Goal: Information Seeking & Learning: Learn about a topic

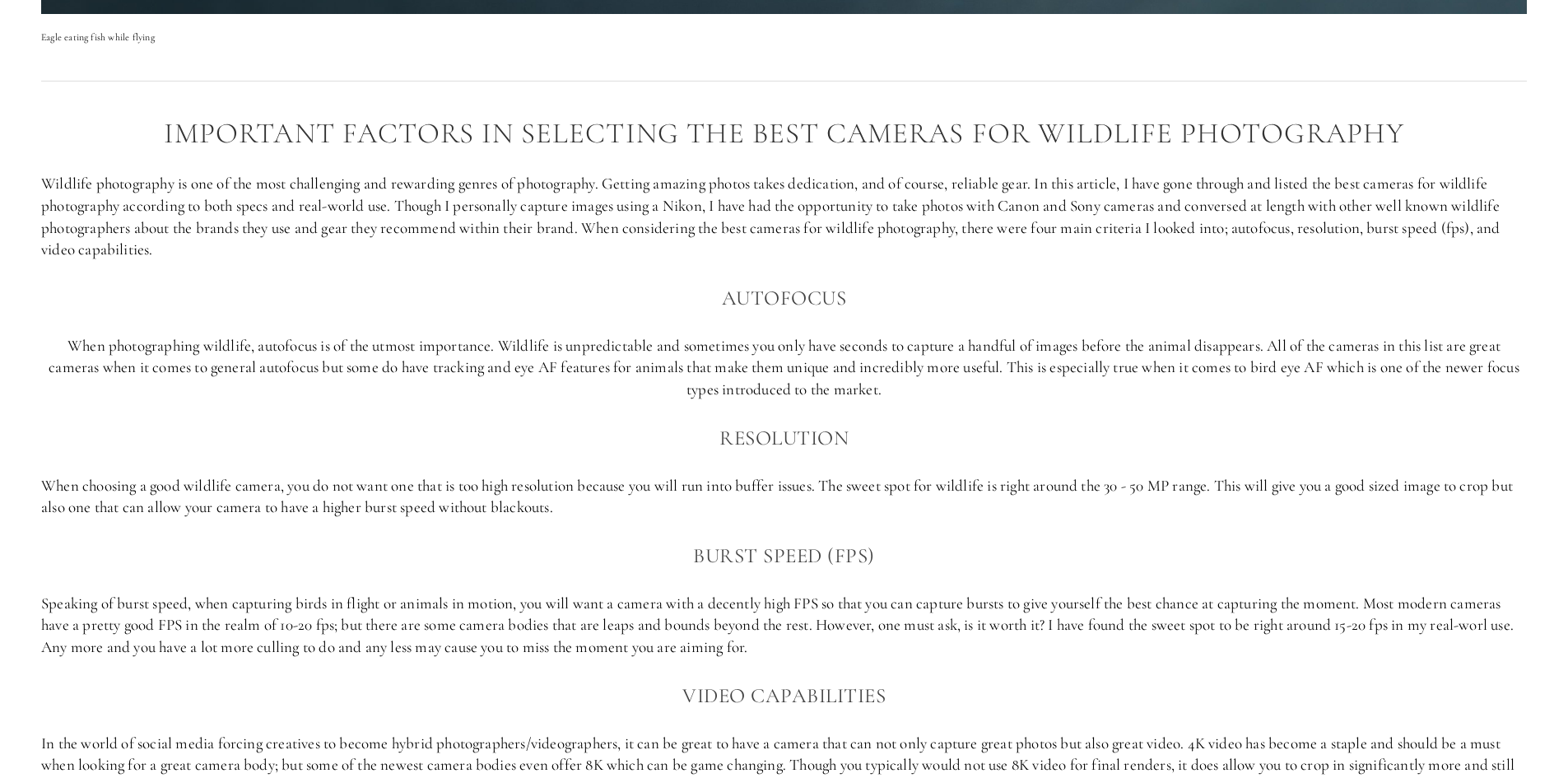
scroll to position [1070, 0]
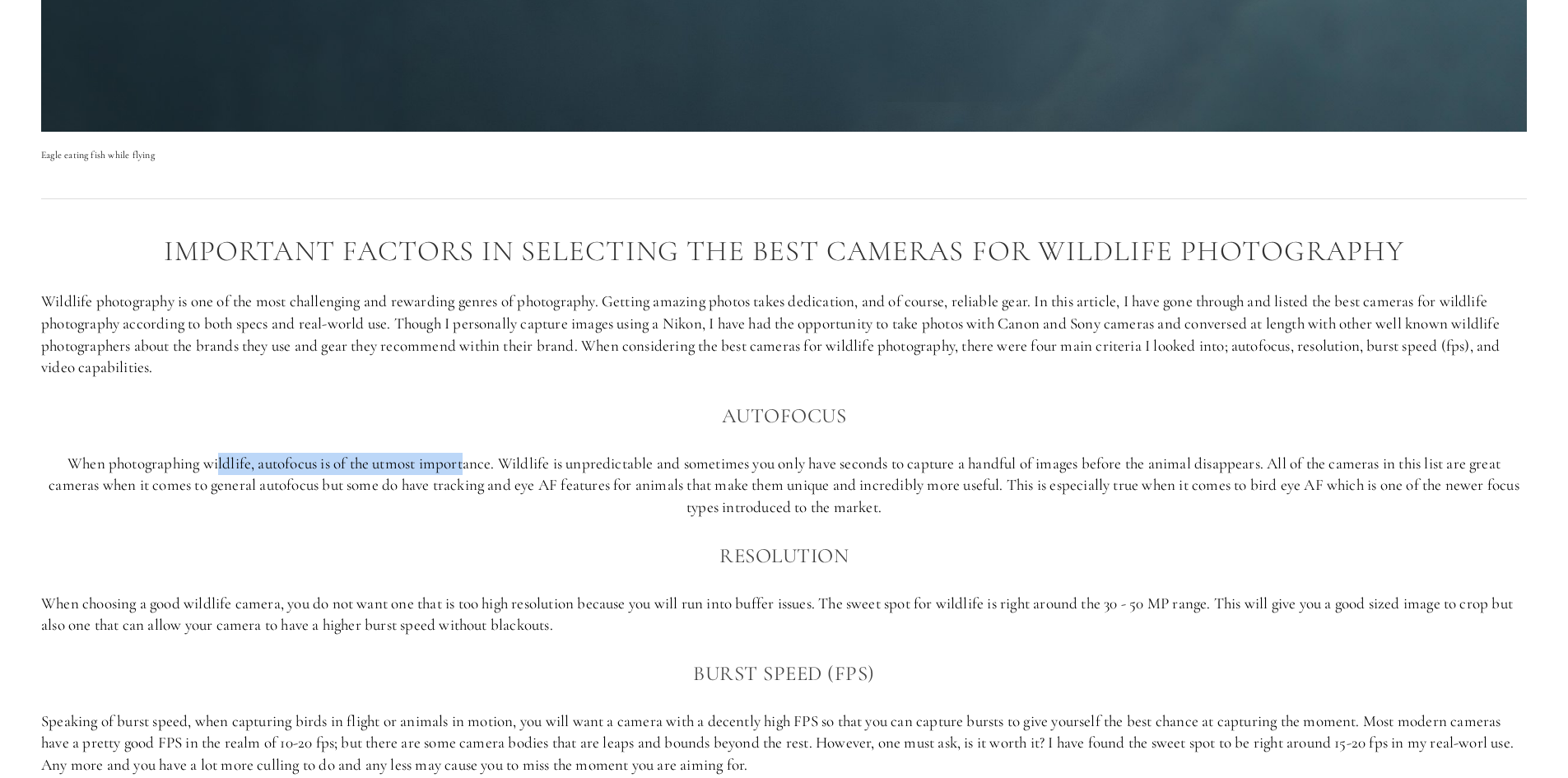
drag, startPoint x: 212, startPoint y: 463, endPoint x: 649, endPoint y: 461, distance: 437.0
click at [630, 464] on p "When photographing wildlife, autofocus is of the utmost importance. Wildlife is…" at bounding box center [784, 486] width 1485 height 66
click at [652, 459] on p "When photographing wildlife, autofocus is of the utmost importance. Wildlife is…" at bounding box center [784, 486] width 1485 height 66
click at [808, 470] on p "When photographing wildlife, autofocus is of the utmost importance. Wildlife is…" at bounding box center [784, 486] width 1485 height 66
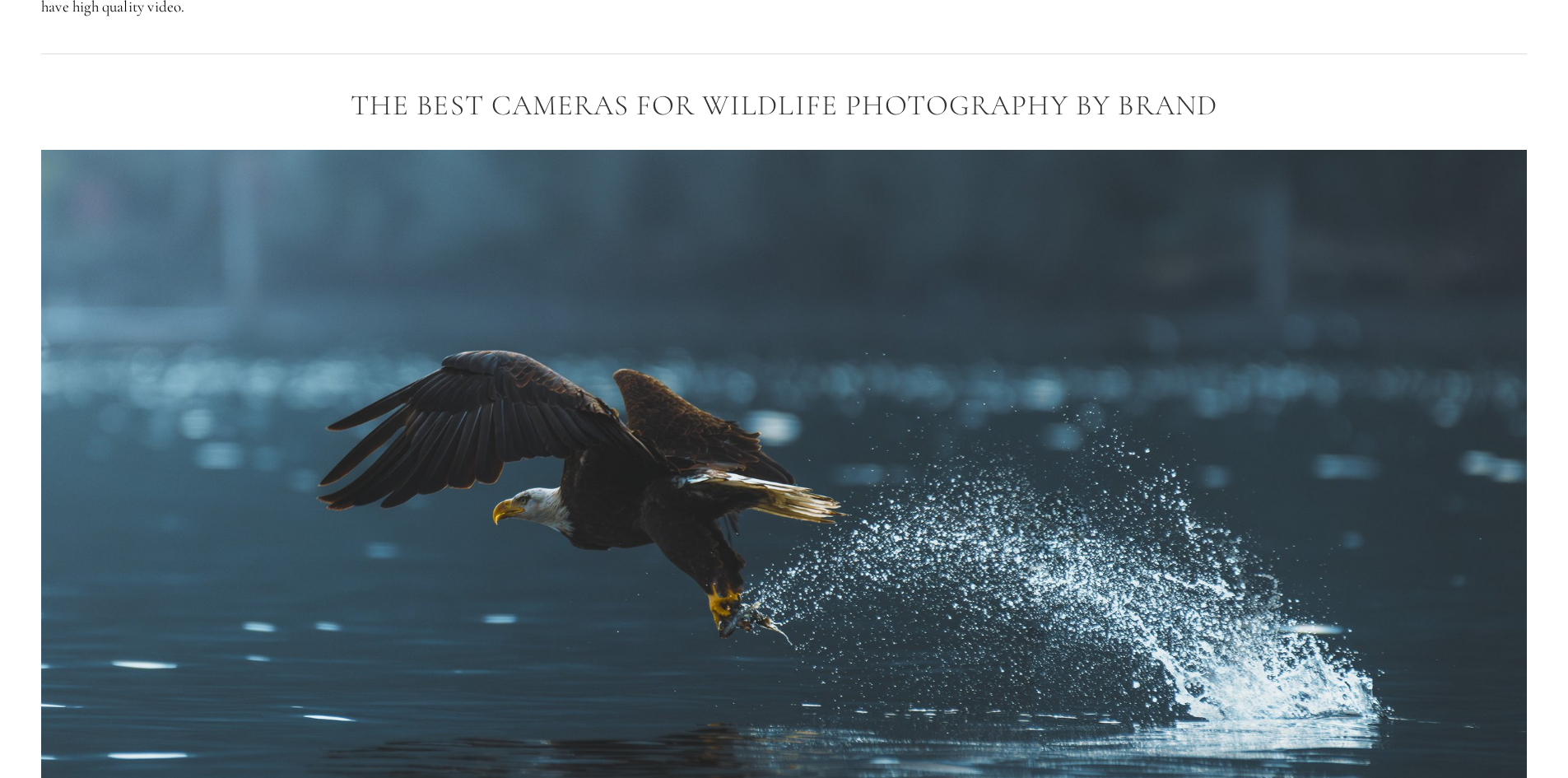
scroll to position [1811, 0]
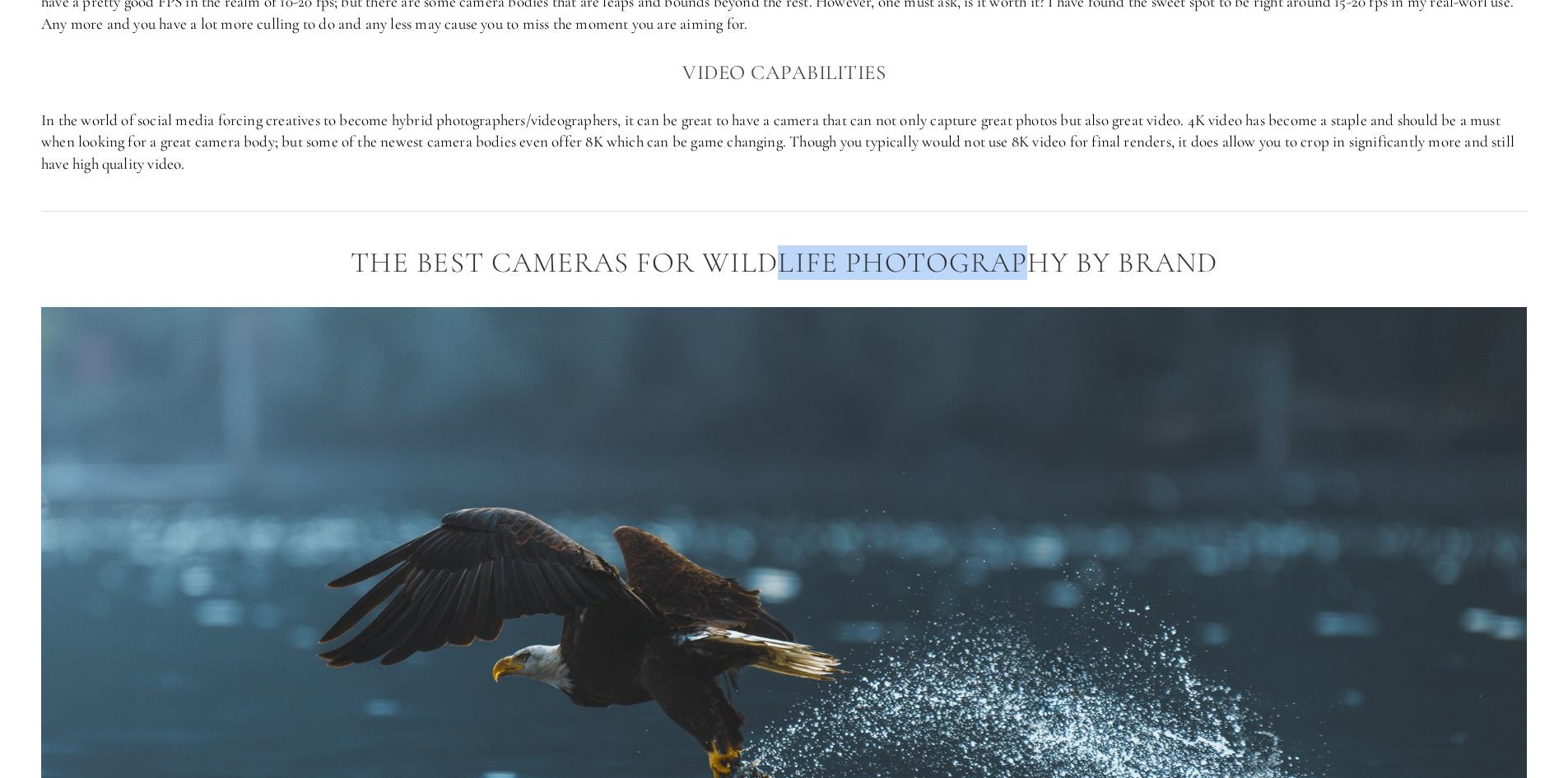
drag, startPoint x: 806, startPoint y: 262, endPoint x: 1071, endPoint y: 235, distance: 266.4
click at [1034, 240] on div "The Best Cameras for Wildlife Photography by Brand" at bounding box center [784, 263] width 1514 height 60
click at [1086, 237] on div "The Best Cameras for Wildlife Photography by Brand" at bounding box center [784, 263] width 1514 height 60
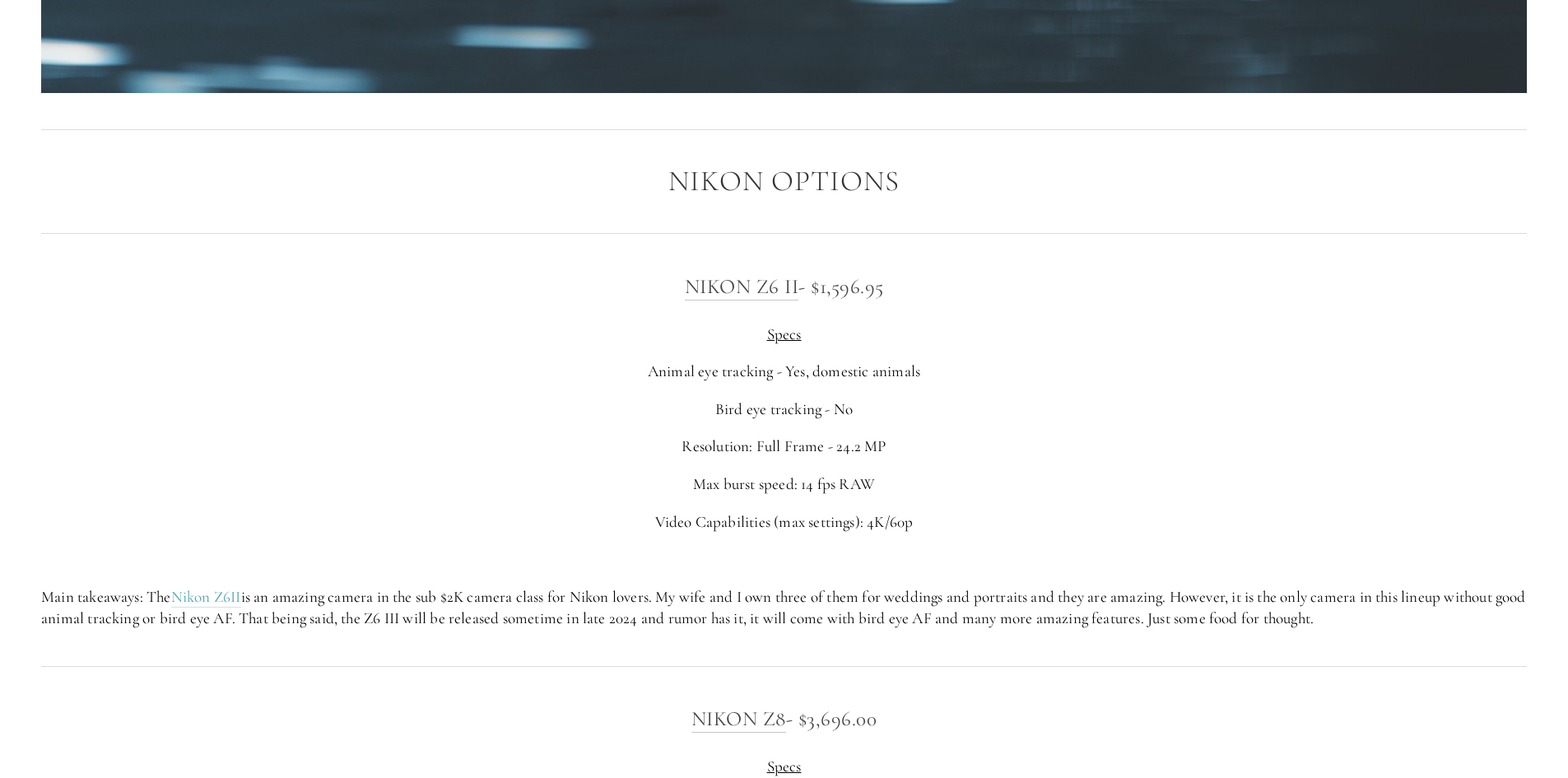
scroll to position [2882, 0]
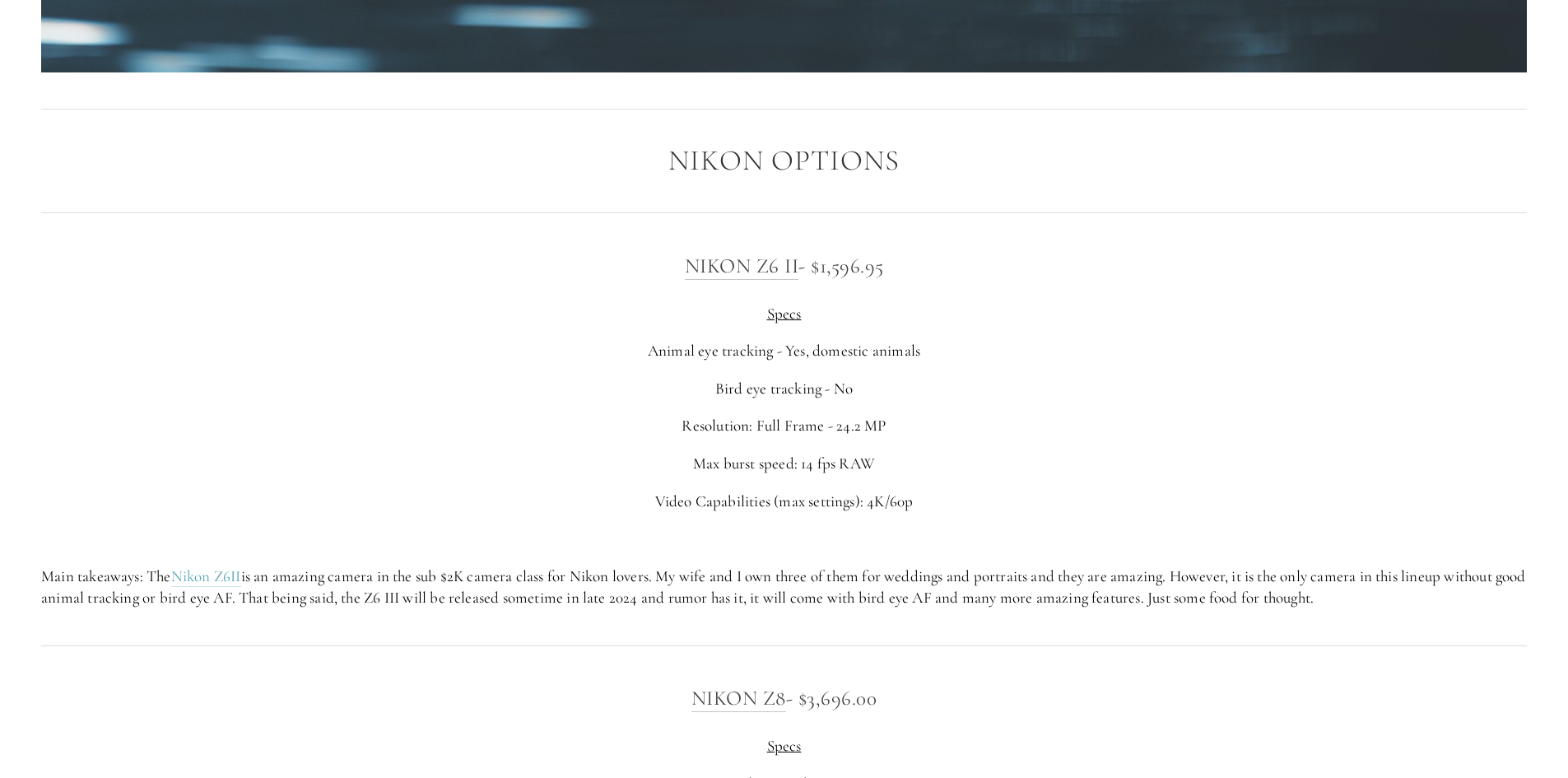
drag, startPoint x: 822, startPoint y: 270, endPoint x: 945, endPoint y: 272, distance: 123.0
click at [945, 272] on h3 "Nikon Z6 II - $1,596.95" at bounding box center [784, 266] width 1485 height 33
click at [943, 272] on h3 "Nikon Z6 II - $1,596.95" at bounding box center [784, 266] width 1485 height 33
click at [890, 270] on h3 "Nikon Z6 II - $1,596.95" at bounding box center [784, 266] width 1485 height 33
drag, startPoint x: 802, startPoint y: 354, endPoint x: 862, endPoint y: 353, distance: 60.0
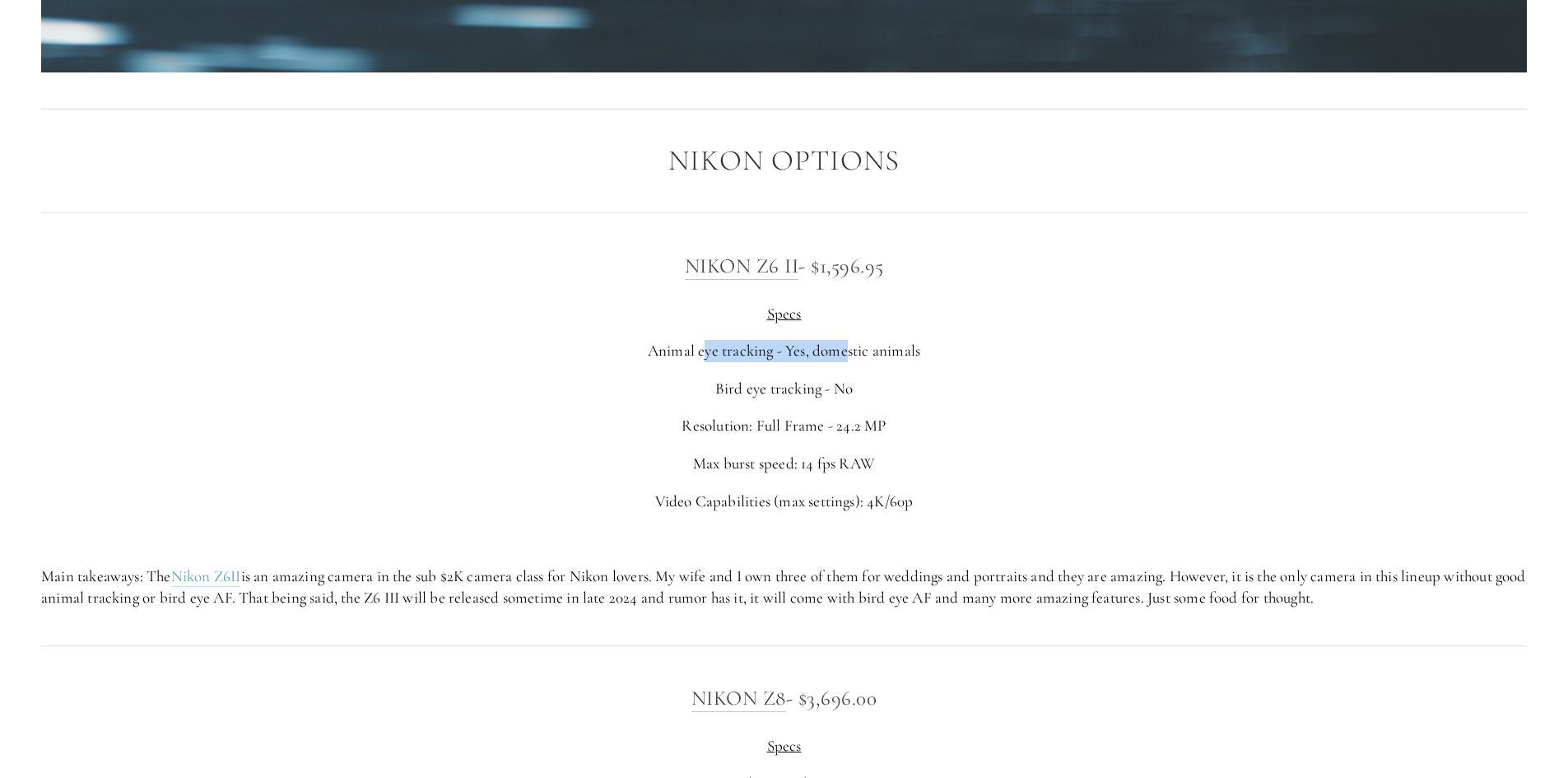
click at [862, 353] on p "Animal eye tracking - Yes, domestic animals" at bounding box center [784, 351] width 1485 height 22
click at [867, 351] on p "Animal eye tracking - Yes, domestic animals" at bounding box center [784, 351] width 1485 height 22
drag, startPoint x: 789, startPoint y: 346, endPoint x: 886, endPoint y: 348, distance: 97.0
click at [882, 349] on p "Animal eye tracking - Yes, domestic animals" at bounding box center [784, 351] width 1485 height 22
click at [893, 347] on p "Animal eye tracking - Yes, domestic animals" at bounding box center [784, 351] width 1485 height 22
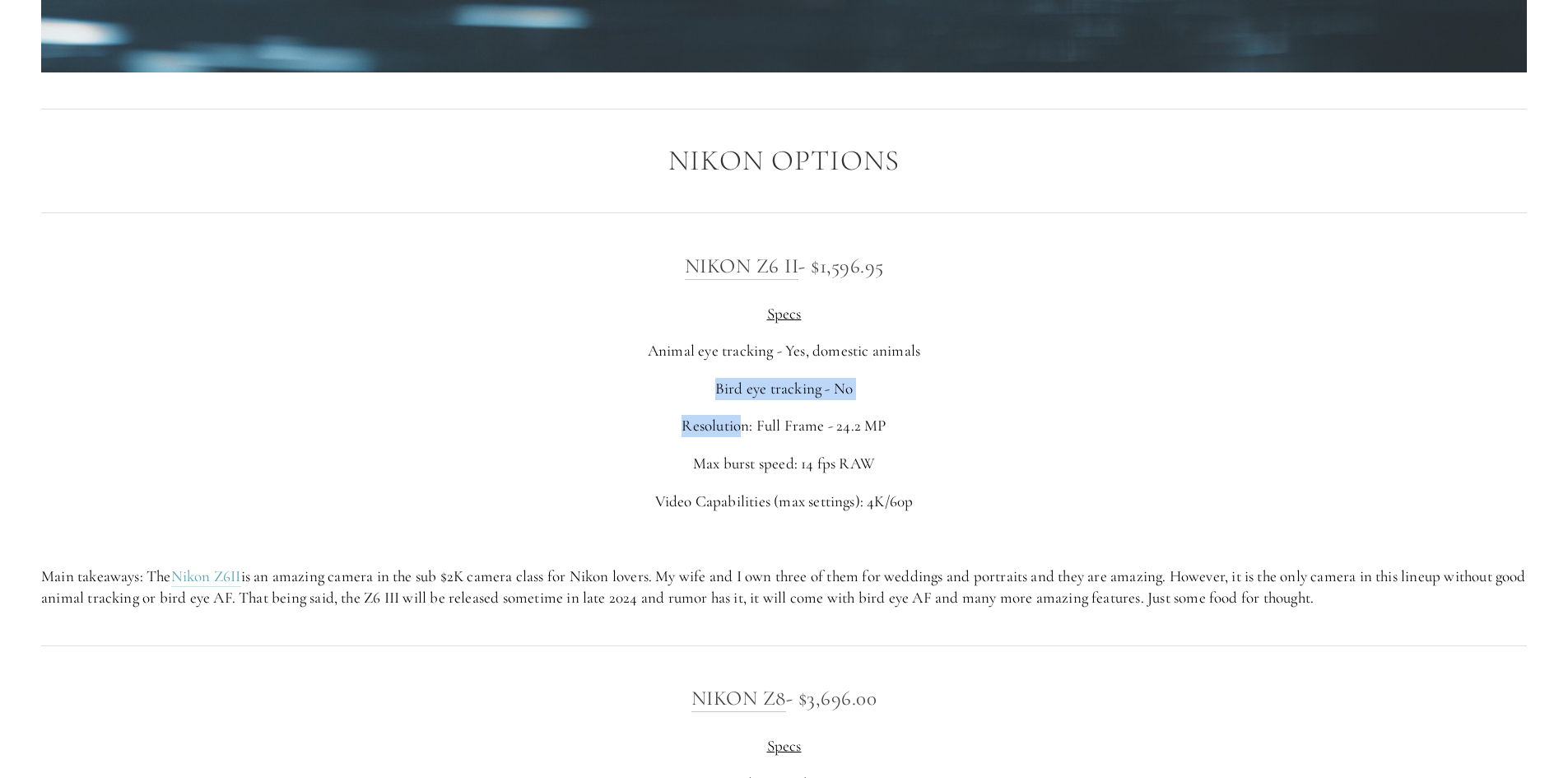
drag, startPoint x: 741, startPoint y: 410, endPoint x: 846, endPoint y: 398, distance: 105.7
click at [831, 405] on div "Nikon Z6 II - $1,596.95 Specs Animal eye tracking - Yes, domestic animals Bird …" at bounding box center [784, 429] width 1485 height 360
click at [846, 398] on p "Bird eye tracking - No" at bounding box center [784, 389] width 1485 height 22
drag, startPoint x: 708, startPoint y: 440, endPoint x: 833, endPoint y: 425, distance: 125.9
click at [818, 429] on p "Resolution: Full Frame - 24.2 MP" at bounding box center [784, 425] width 1485 height 22
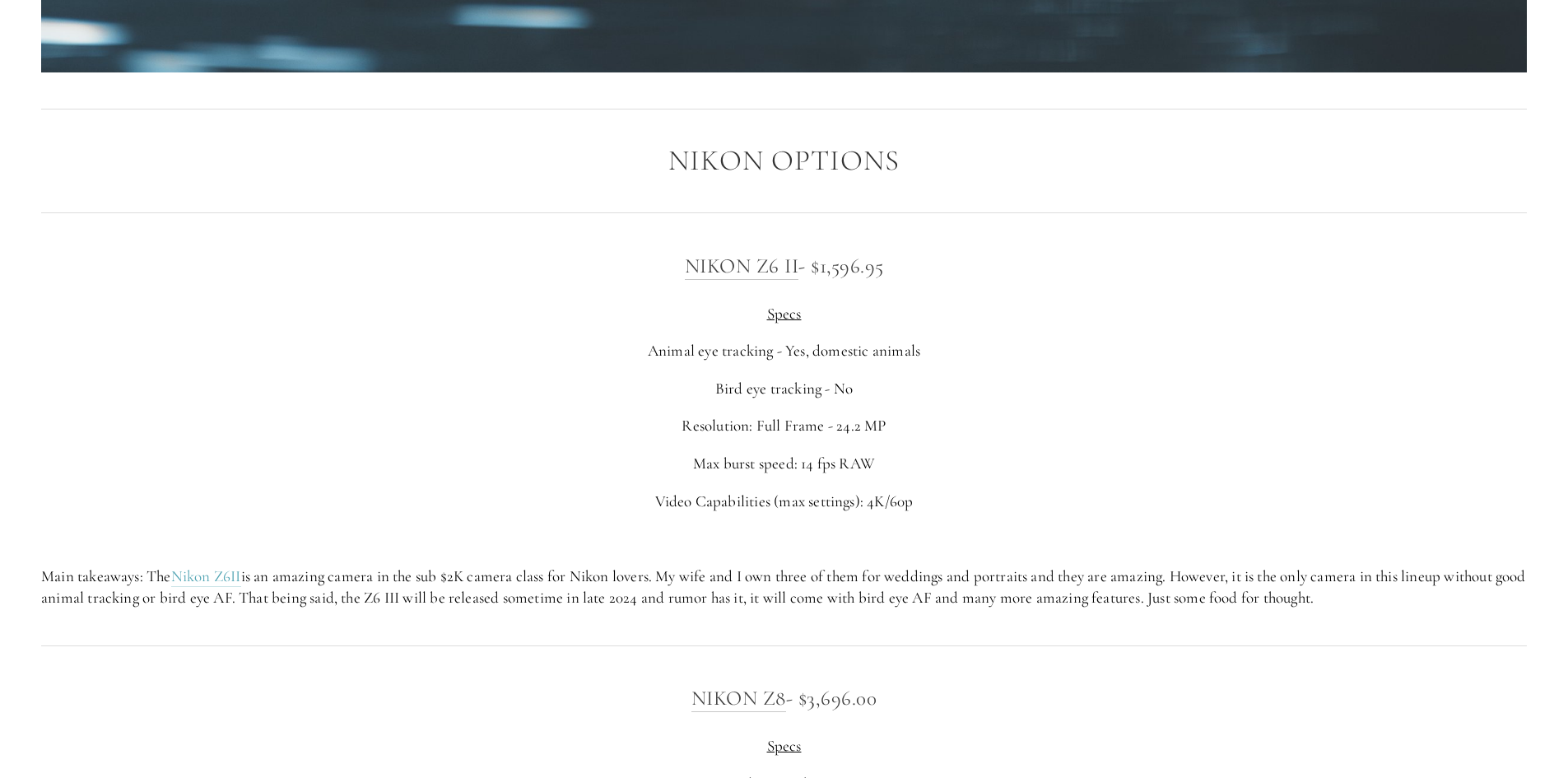
click at [833, 425] on p "Resolution: Full Frame - 24.2 MP" at bounding box center [784, 425] width 1485 height 22
drag, startPoint x: 745, startPoint y: 469, endPoint x: 846, endPoint y: 468, distance: 101.0
click at [845, 468] on p "Max burst speed: 14 fps RAW" at bounding box center [784, 463] width 1485 height 22
click at [850, 468] on p "Max burst speed: 14 fps RAW" at bounding box center [784, 463] width 1485 height 22
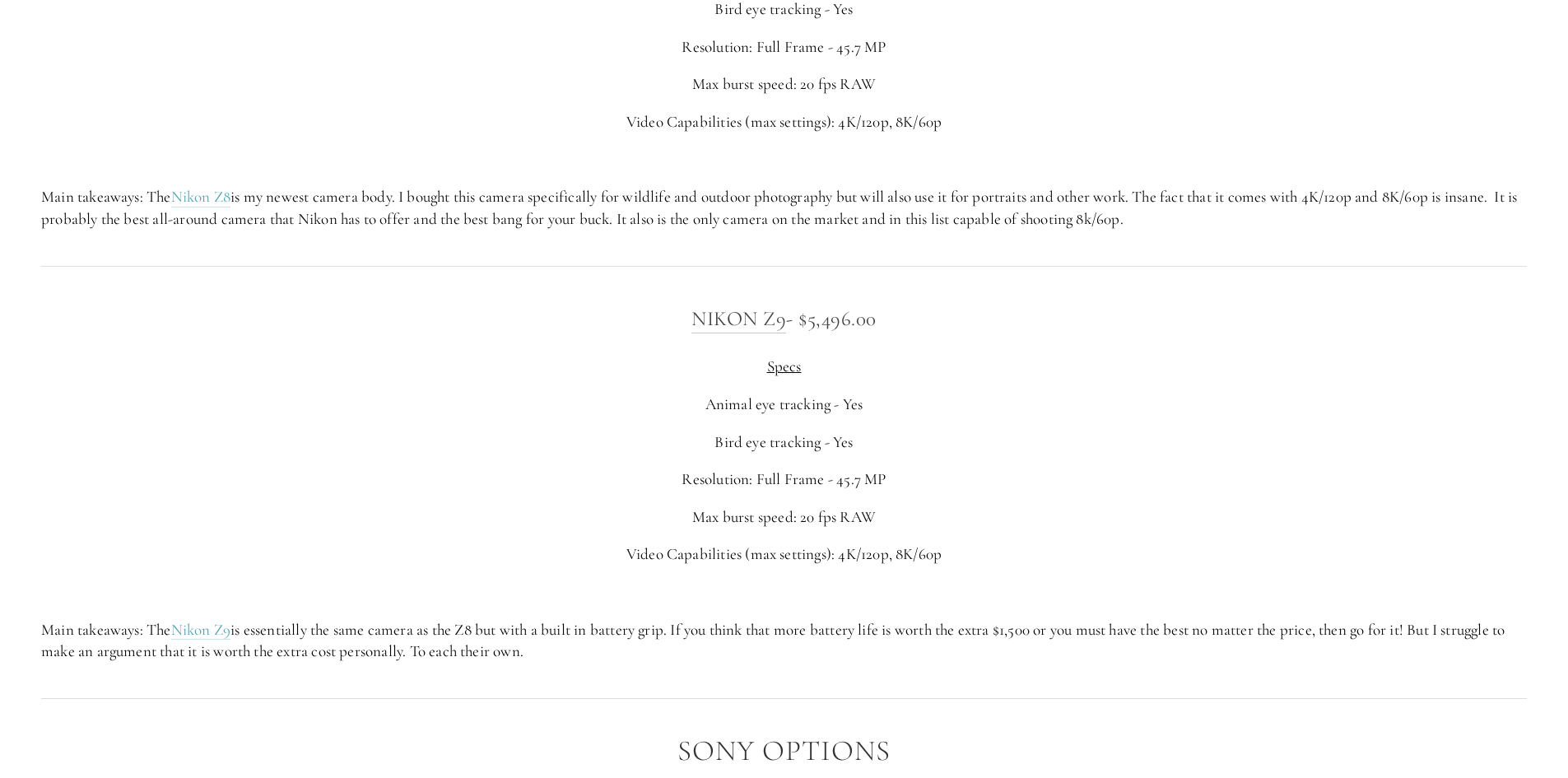
scroll to position [3705, 0]
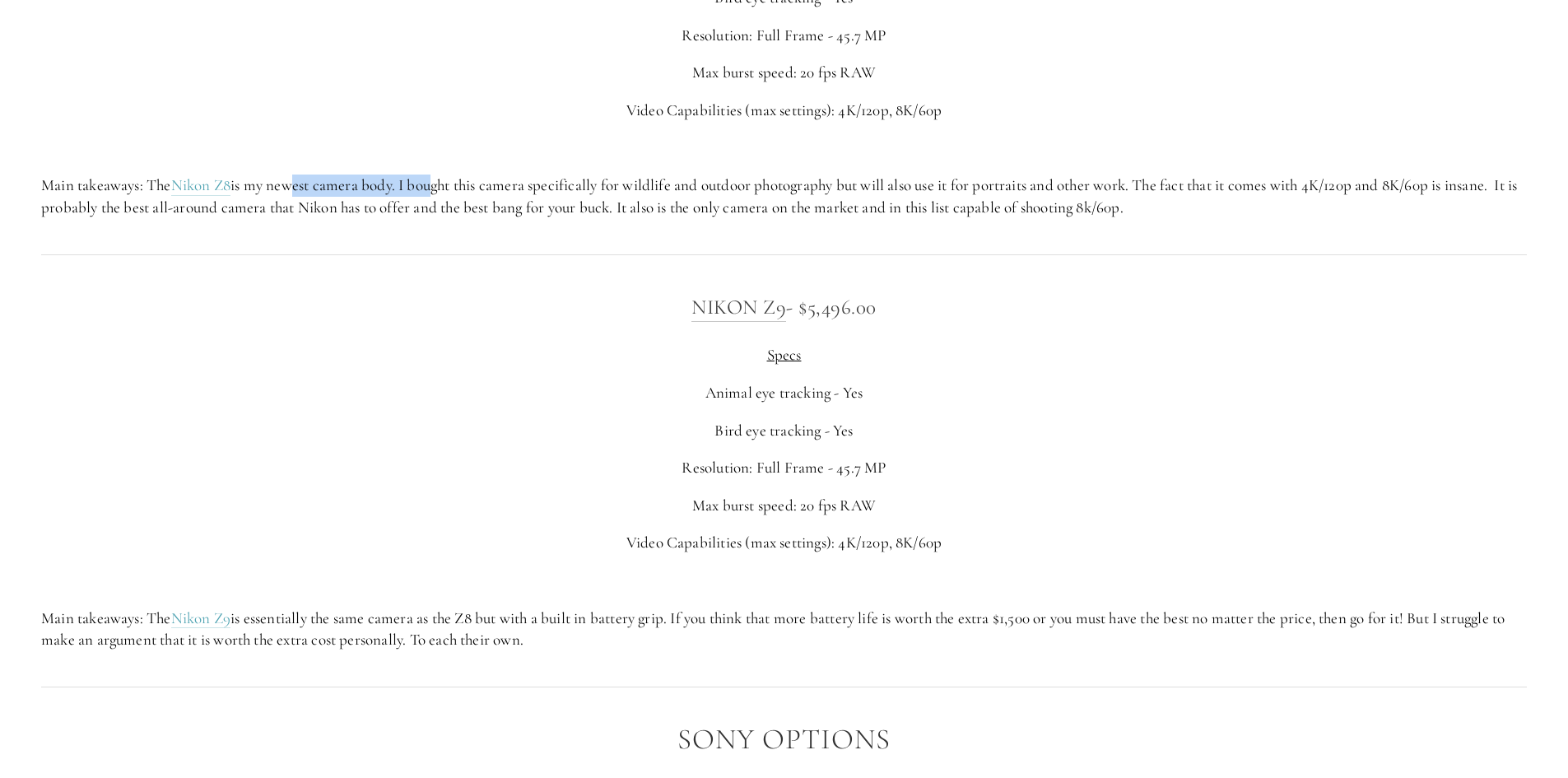
drag, startPoint x: 295, startPoint y: 187, endPoint x: 595, endPoint y: 188, distance: 300.0
click at [586, 187] on p "Main takeaways: The Nikon Z8 is my newest camera body. I bought this camera spe…" at bounding box center [784, 196] width 1485 height 44
click at [611, 190] on p "Main takeaways: The Nikon Z8 is my newest camera body. I bought this camera spe…" at bounding box center [784, 196] width 1485 height 44
drag, startPoint x: 546, startPoint y: 190, endPoint x: 617, endPoint y: 205, distance: 72.6
click at [565, 197] on p "Main takeaways: The Nikon Z8 is my newest camera body. I bought this camera spe…" at bounding box center [784, 196] width 1485 height 44
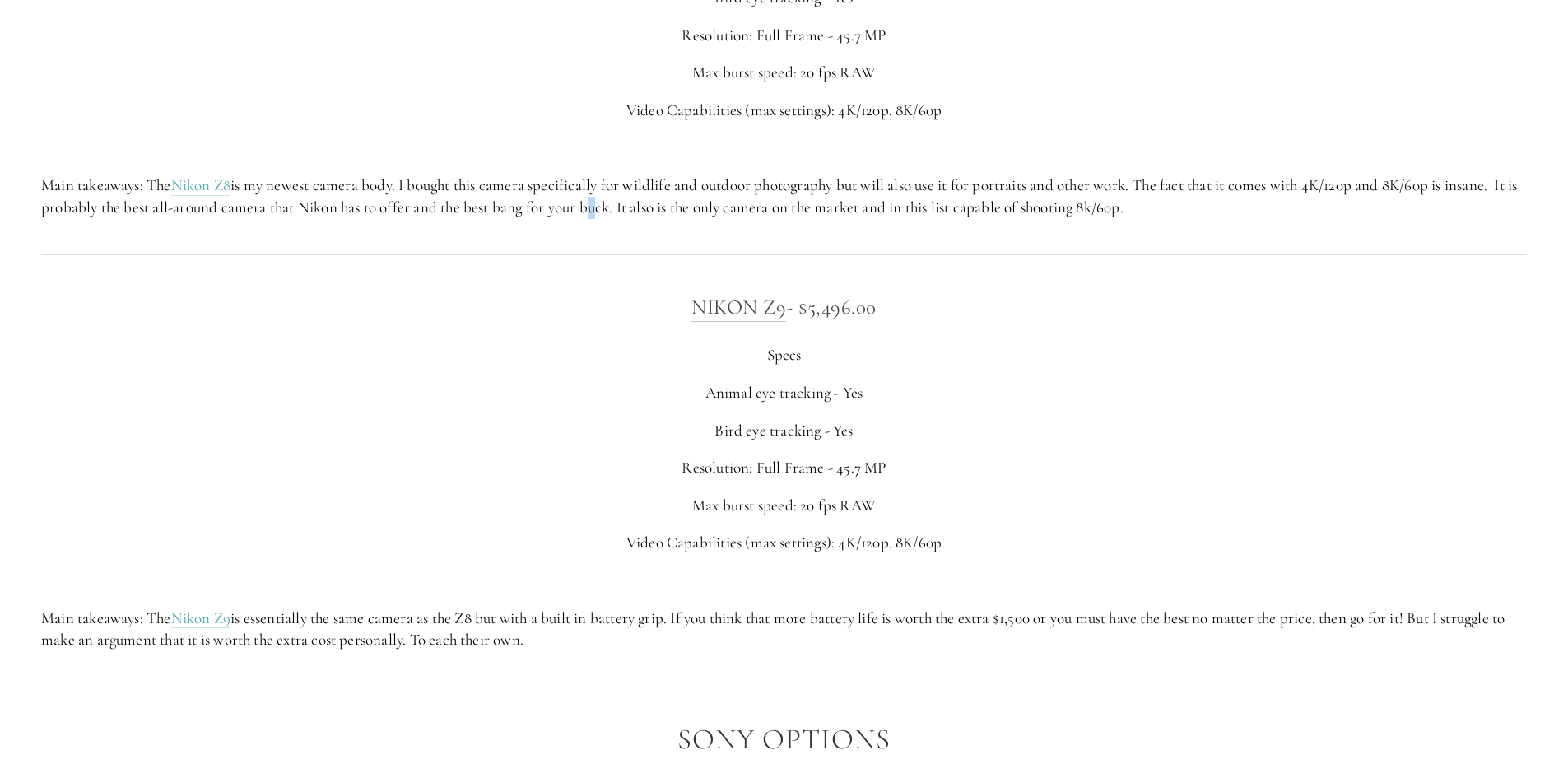
click at [618, 205] on p "Main takeaways: The Nikon Z8 is my newest camera body. I bought this camera spe…" at bounding box center [784, 196] width 1485 height 44
drag, startPoint x: 884, startPoint y: 197, endPoint x: 933, endPoint y: 193, distance: 49.2
click at [889, 197] on p "Main takeaways: The Nikon Z8 is my newest camera body. I bought this camera spe…" at bounding box center [784, 196] width 1485 height 44
drag, startPoint x: 1069, startPoint y: 192, endPoint x: 775, endPoint y: 174, distance: 294.6
click at [931, 187] on p "Main takeaways: The Nikon Z8 is my newest camera body. I bought this camera spe…" at bounding box center [784, 196] width 1485 height 44
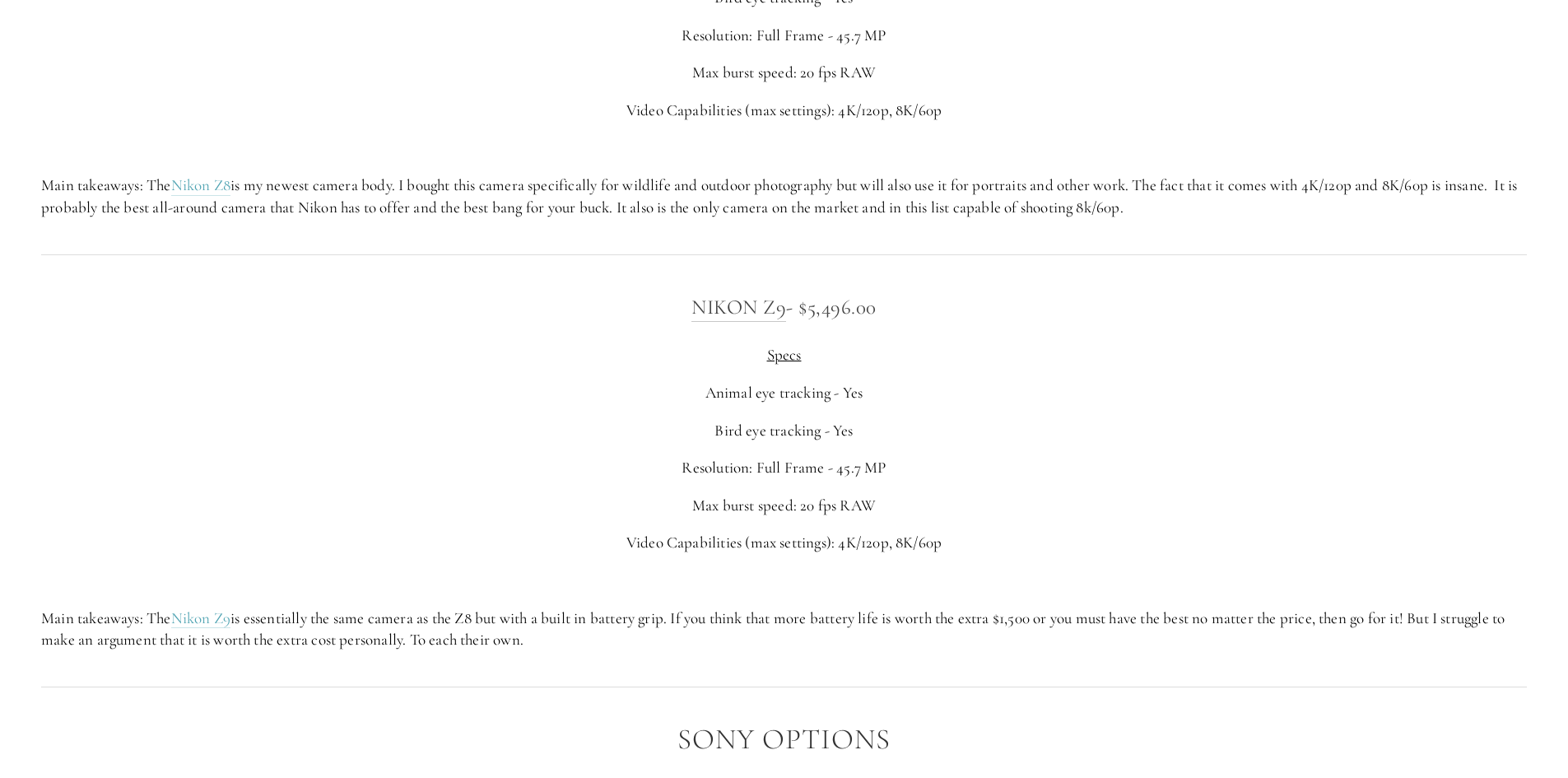
click at [775, 174] on p "Main takeaways: The Nikon Z8 is my newest camera body. I bought this camera spe…" at bounding box center [784, 196] width 1485 height 44
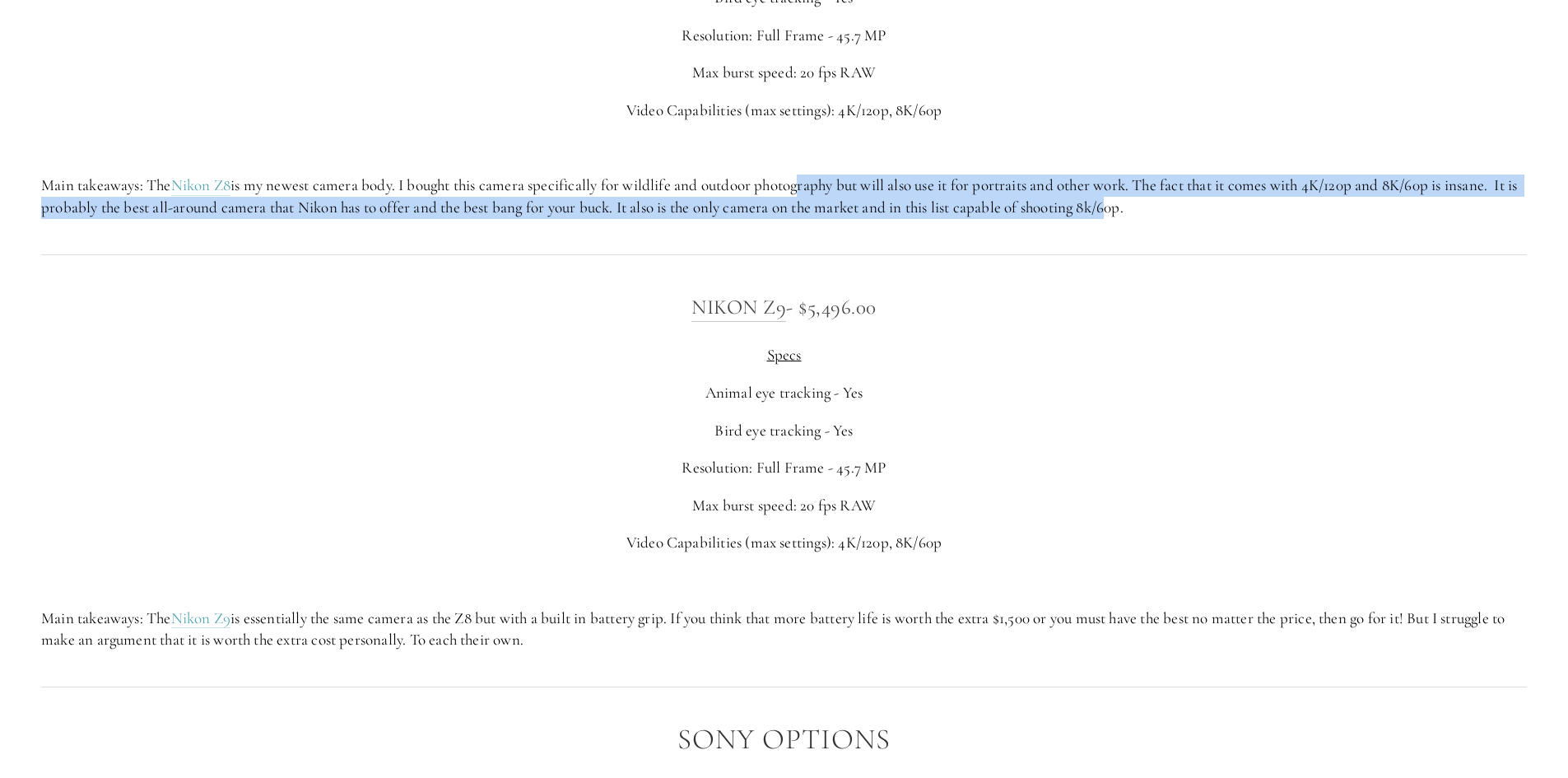
drag, startPoint x: 1106, startPoint y: 197, endPoint x: 1142, endPoint y: 197, distance: 36.0
click at [1139, 197] on p "Main takeaways: The Nikon Z8 is my newest camera body. I bought this camera spe…" at bounding box center [784, 196] width 1485 height 44
click at [1143, 197] on p "Main takeaways: The Nikon Z8 is my newest camera body. I bought this camera spe…" at bounding box center [784, 196] width 1485 height 44
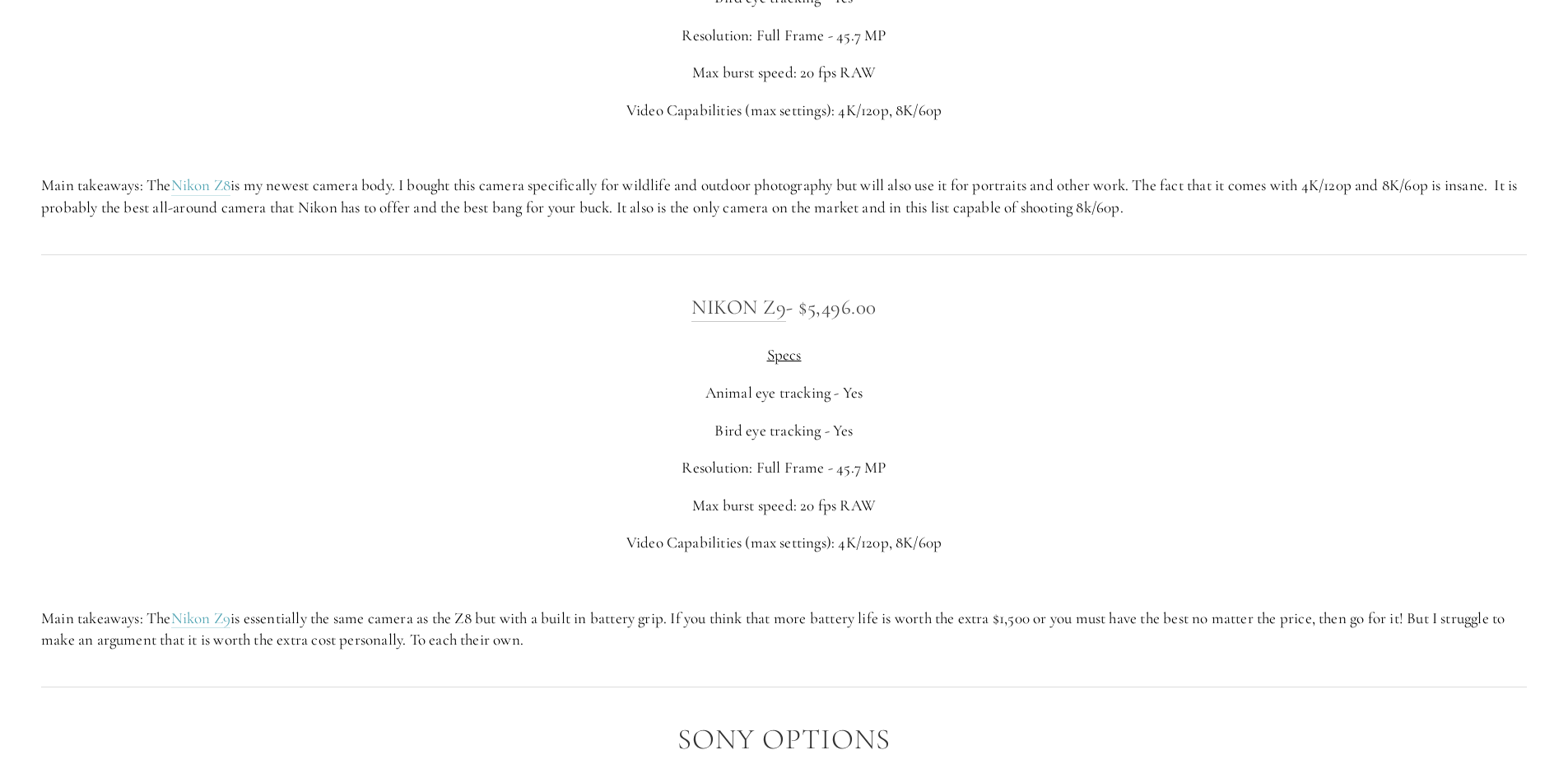
click at [1005, 196] on p "Main takeaways: The Nikon Z8 is my newest camera body. I bought this camera spe…" at bounding box center [784, 196] width 1485 height 44
drag, startPoint x: 1155, startPoint y: 197, endPoint x: 1240, endPoint y: 204, distance: 85.3
click at [1240, 204] on p "Main takeaways: The Nikon Z8 is my newest camera body. I bought this camera spe…" at bounding box center [784, 196] width 1485 height 44
click at [1144, 187] on p "Main takeaways: The Nikon Z8 is my newest camera body. I bought this camera spe…" at bounding box center [784, 196] width 1485 height 44
drag, startPoint x: 1059, startPoint y: 187, endPoint x: 926, endPoint y: 192, distance: 133.1
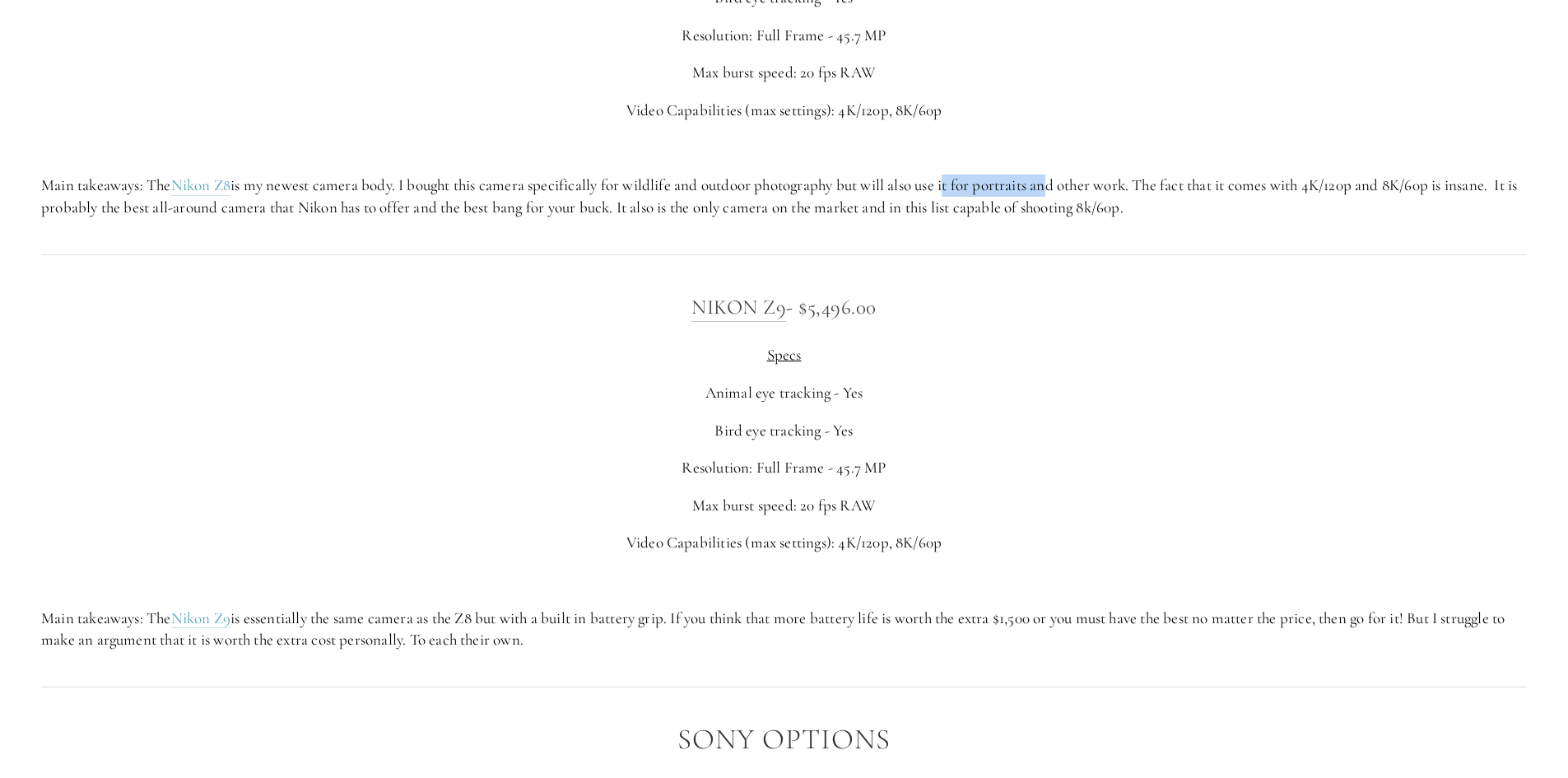
click at [931, 192] on p "Main takeaways: The Nikon Z8 is my newest camera body. I bought this camera spe…" at bounding box center [784, 196] width 1485 height 44
click at [926, 192] on p "Main takeaways: The Nikon Z8 is my newest camera body. I bought this camera spe…" at bounding box center [784, 196] width 1485 height 44
drag, startPoint x: 168, startPoint y: 208, endPoint x: 358, endPoint y: 208, distance: 190.0
click at [310, 208] on p "Main takeaways: The Nikon Z8 is my newest camera body. I bought this camera spe…" at bounding box center [784, 196] width 1485 height 44
drag, startPoint x: 497, startPoint y: 209, endPoint x: 634, endPoint y: 206, distance: 137.0
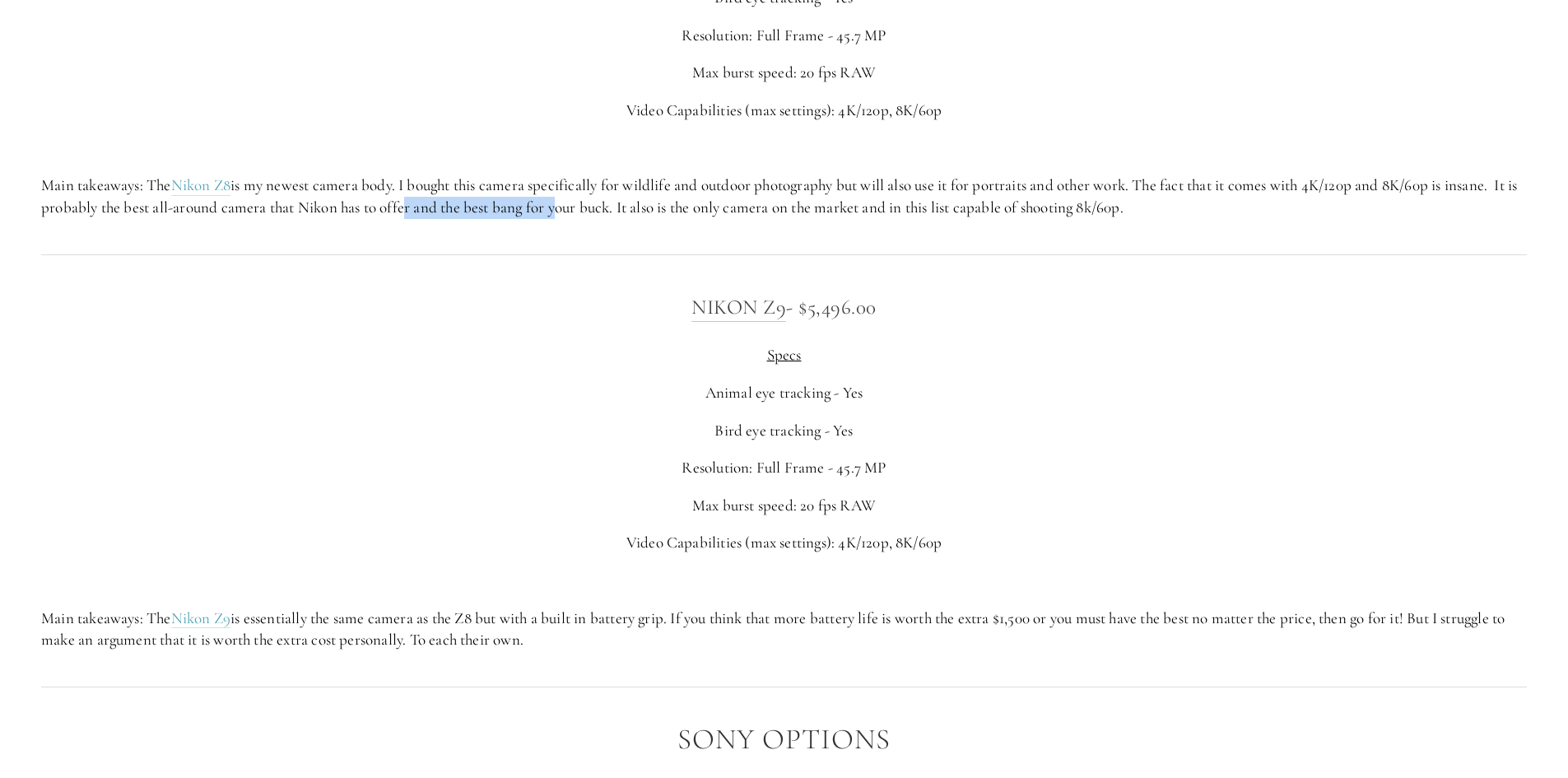
click at [634, 206] on p "Main takeaways: The Nikon Z8 is my newest camera body. I bought this camera spe…" at bounding box center [784, 196] width 1485 height 44
click at [719, 207] on p "Main takeaways: The Nikon Z8 is my newest camera body. I bought this camera spe…" at bounding box center [784, 196] width 1485 height 44
drag, startPoint x: 518, startPoint y: 205, endPoint x: 693, endPoint y: 203, distance: 175.0
click at [634, 205] on p "Main takeaways: The Nikon Z8 is my newest camera body. I bought this camera spe…" at bounding box center [784, 196] width 1485 height 44
click at [693, 203] on p "Main takeaways: The Nikon Z8 is my newest camera body. I bought this camera spe…" at bounding box center [784, 196] width 1485 height 44
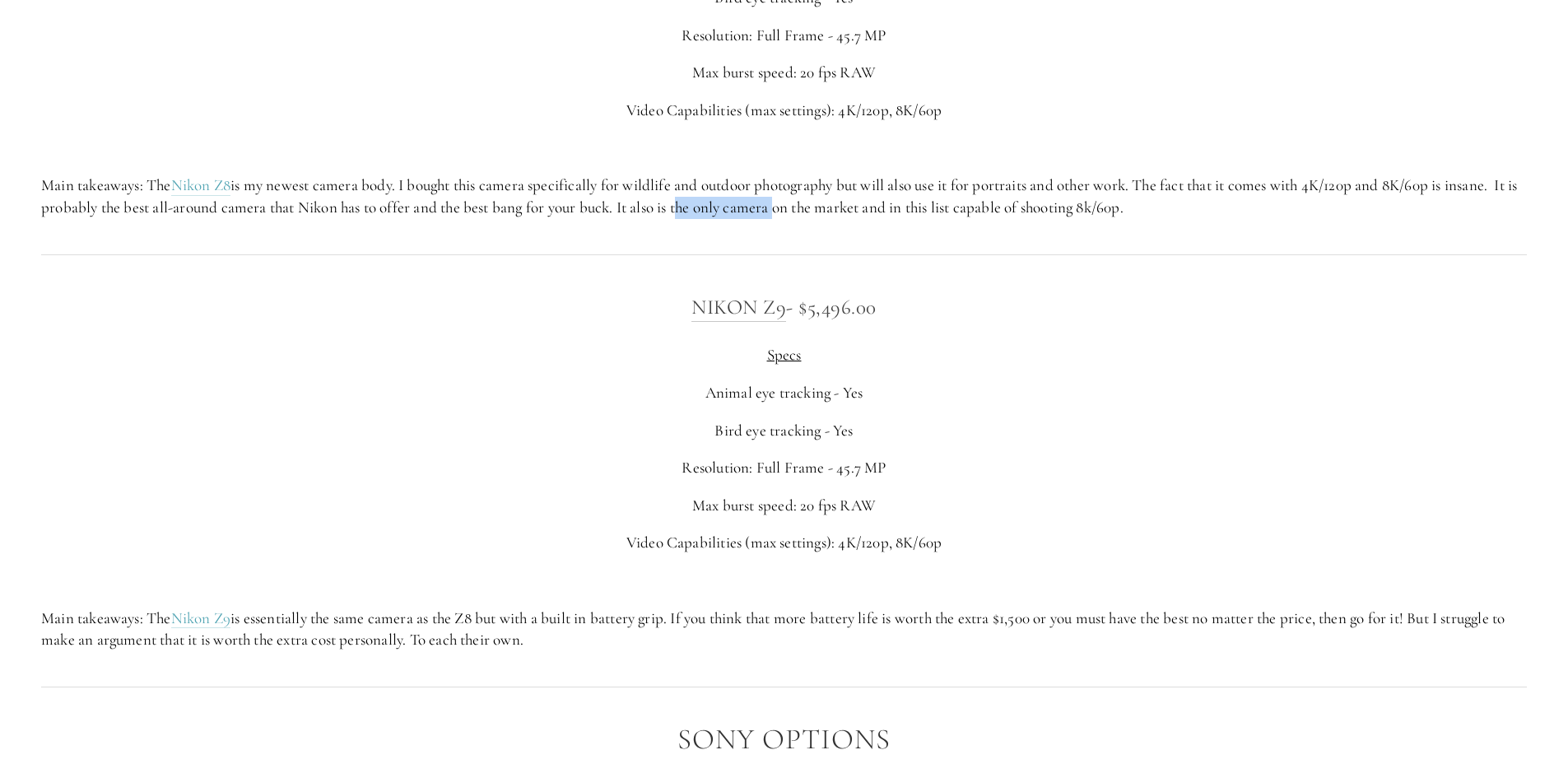
drag, startPoint x: 720, startPoint y: 204, endPoint x: 883, endPoint y: 202, distance: 163.0
click at [848, 204] on p "Main takeaways: The Nikon Z8 is my newest camera body. I bought this camera spe…" at bounding box center [784, 196] width 1485 height 44
click at [883, 202] on p "Main takeaways: The Nikon Z8 is my newest camera body. I bought this camera spe…" at bounding box center [784, 196] width 1485 height 44
drag, startPoint x: 861, startPoint y: 202, endPoint x: 997, endPoint y: 206, distance: 136.1
click at [994, 206] on p "Main takeaways: The Nikon Z8 is my newest camera body. I bought this camera spe…" at bounding box center [784, 196] width 1485 height 44
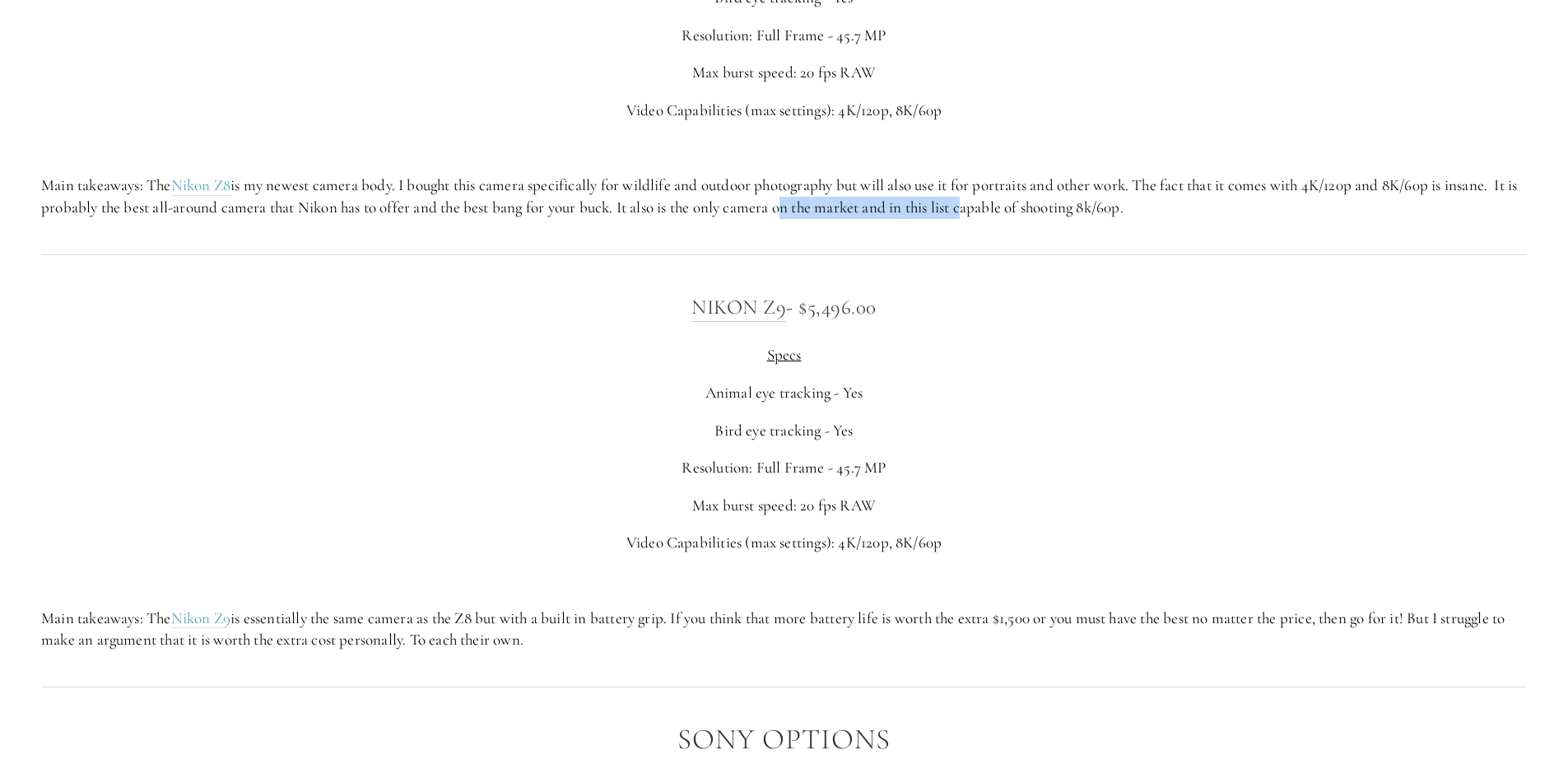
click at [997, 206] on p "Main takeaways: The Nikon Z8 is my newest camera body. I bought this camera spe…" at bounding box center [784, 196] width 1485 height 44
drag, startPoint x: 995, startPoint y: 206, endPoint x: 1344, endPoint y: 212, distance: 349.1
click at [1344, 212] on p "Main takeaways: The Nikon Z8 is my newest camera body. I bought this camera spe…" at bounding box center [784, 196] width 1485 height 44
click at [1199, 206] on p "Main takeaways: The Nikon Z8 is my newest camera body. I bought this camera spe…" at bounding box center [784, 196] width 1485 height 44
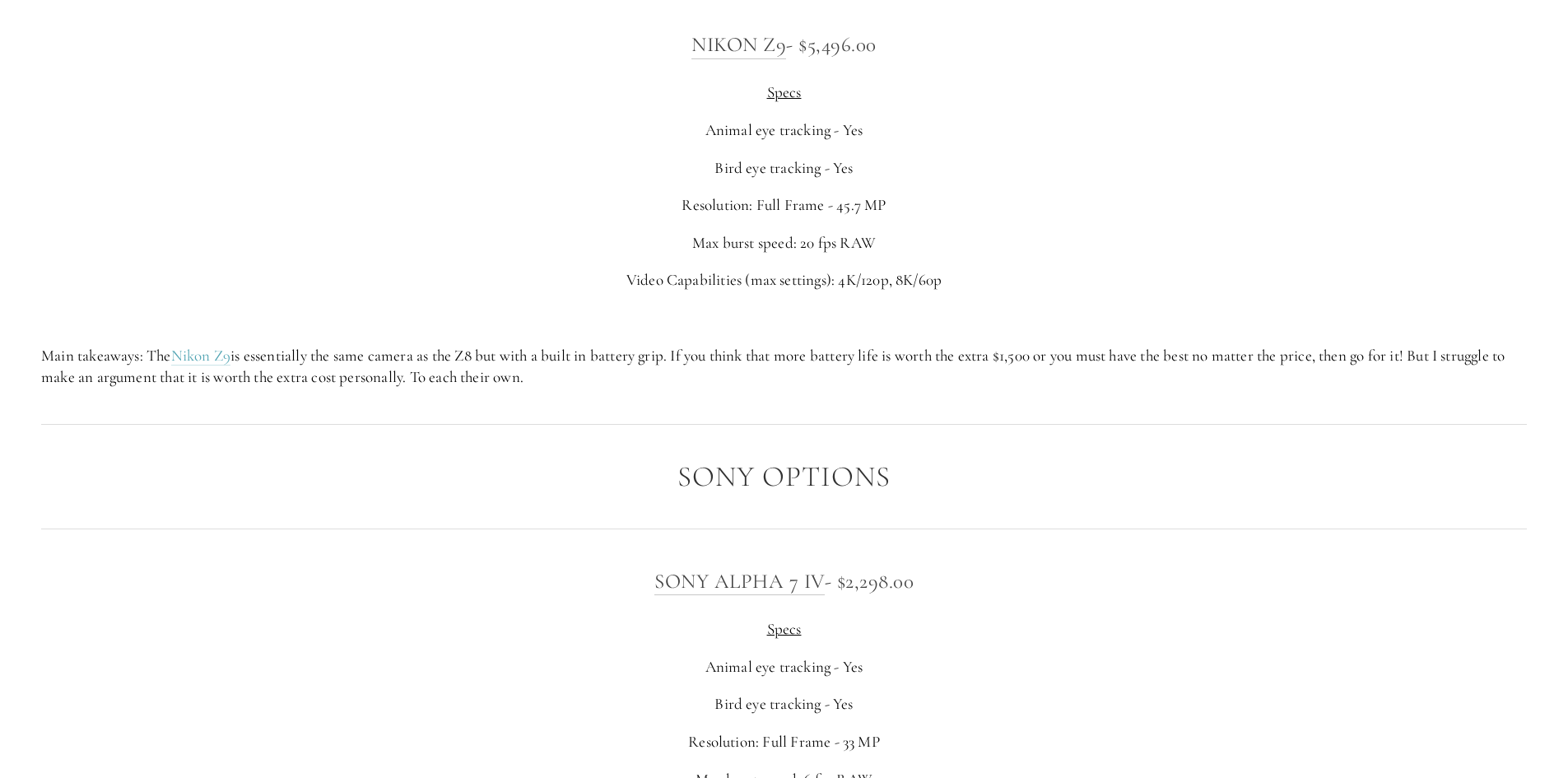
scroll to position [4116, 0]
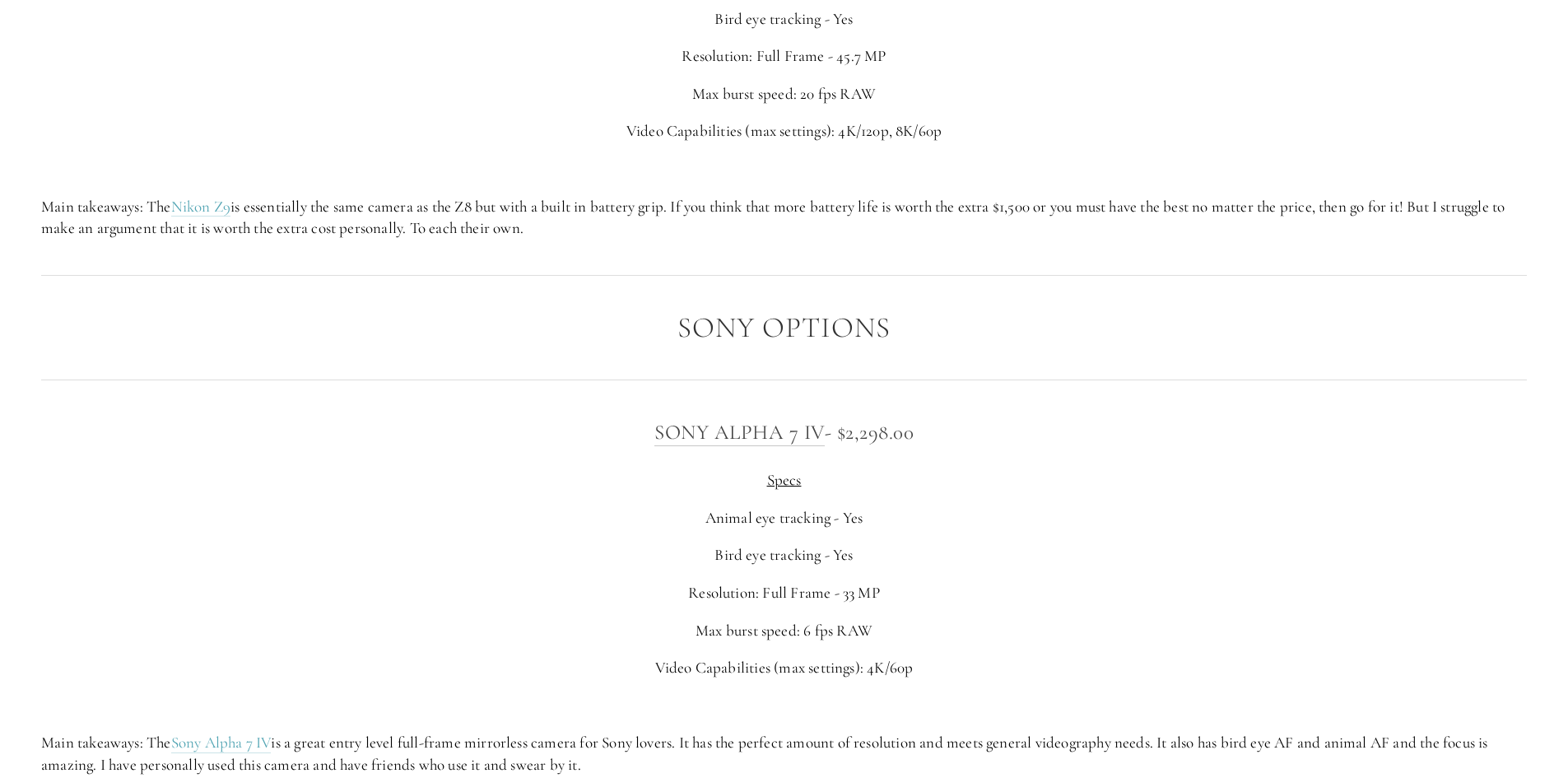
drag, startPoint x: 560, startPoint y: 220, endPoint x: 766, endPoint y: 217, distance: 206.0
click at [757, 218] on p "Main takeaways: The Nikon Z9 is essentially the same camera as the Z8 but with …" at bounding box center [784, 217] width 1485 height 44
click at [524, 216] on p "Main takeaways: The Nikon Z9 is essentially the same camera as the Z8 but with …" at bounding box center [784, 217] width 1485 height 44
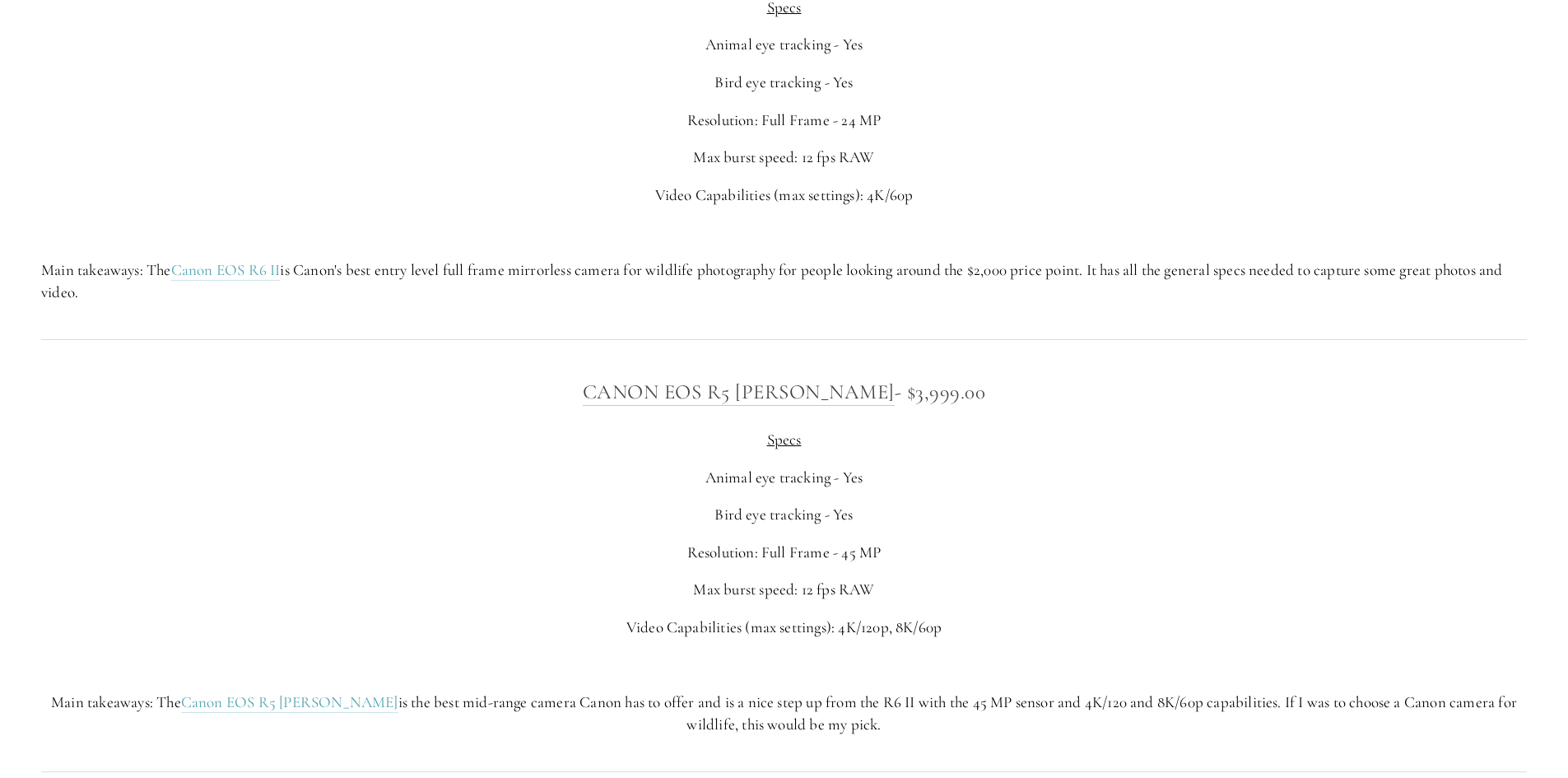
scroll to position [5846, 0]
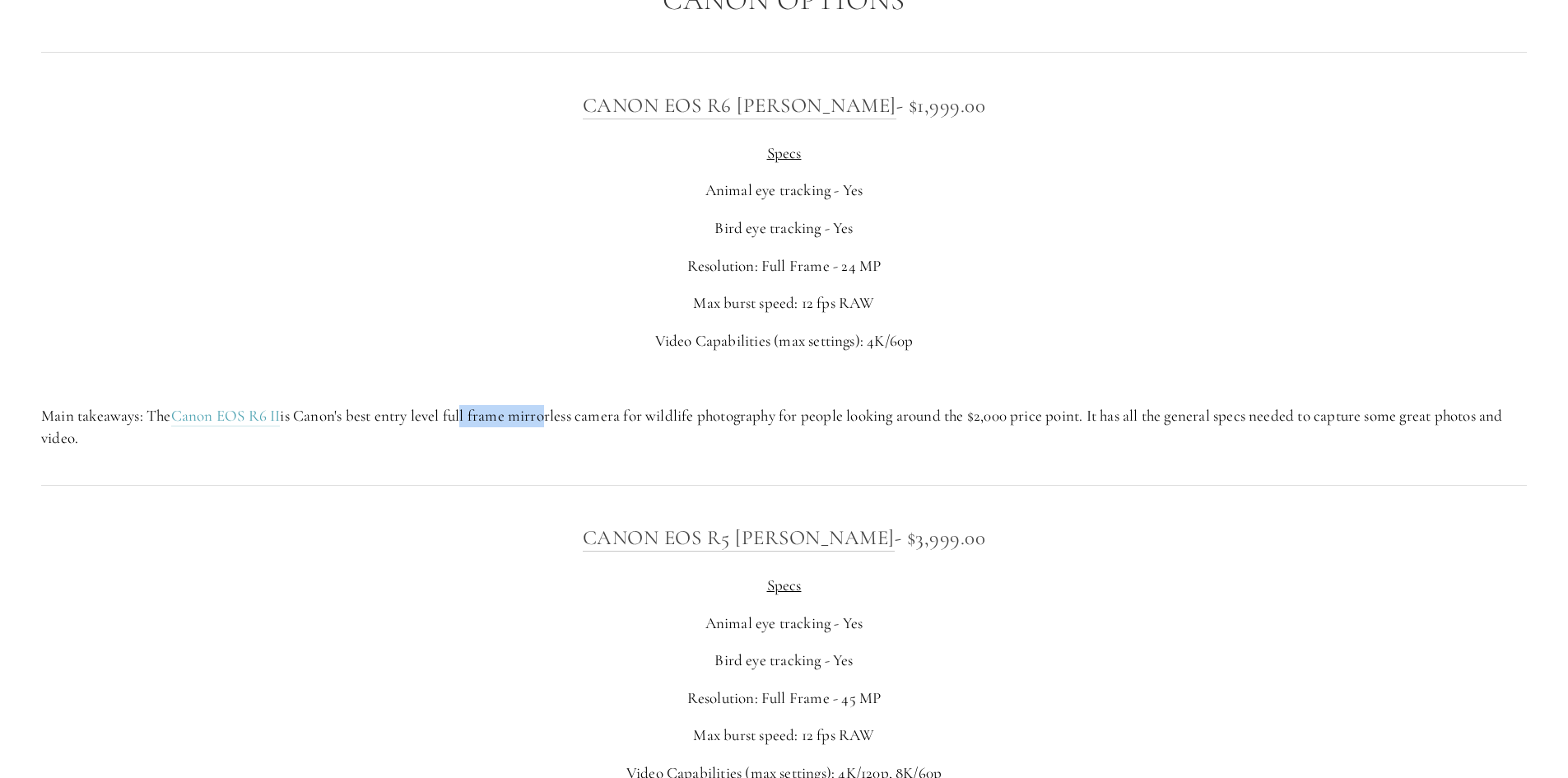
drag, startPoint x: 508, startPoint y: 419, endPoint x: 568, endPoint y: 413, distance: 60.3
click at [550, 414] on p "Main takeaways: The Canon EOS R6 II is Canon's best entry level full frame mirr…" at bounding box center [784, 426] width 1485 height 44
drag, startPoint x: 713, startPoint y: 406, endPoint x: 755, endPoint y: 406, distance: 42.0
click at [746, 406] on p "Main takeaways: The Canon EOS R6 II is Canon's best entry level full frame mirr…" at bounding box center [784, 426] width 1485 height 44
drag, startPoint x: 817, startPoint y: 406, endPoint x: 953, endPoint y: 405, distance: 136.0
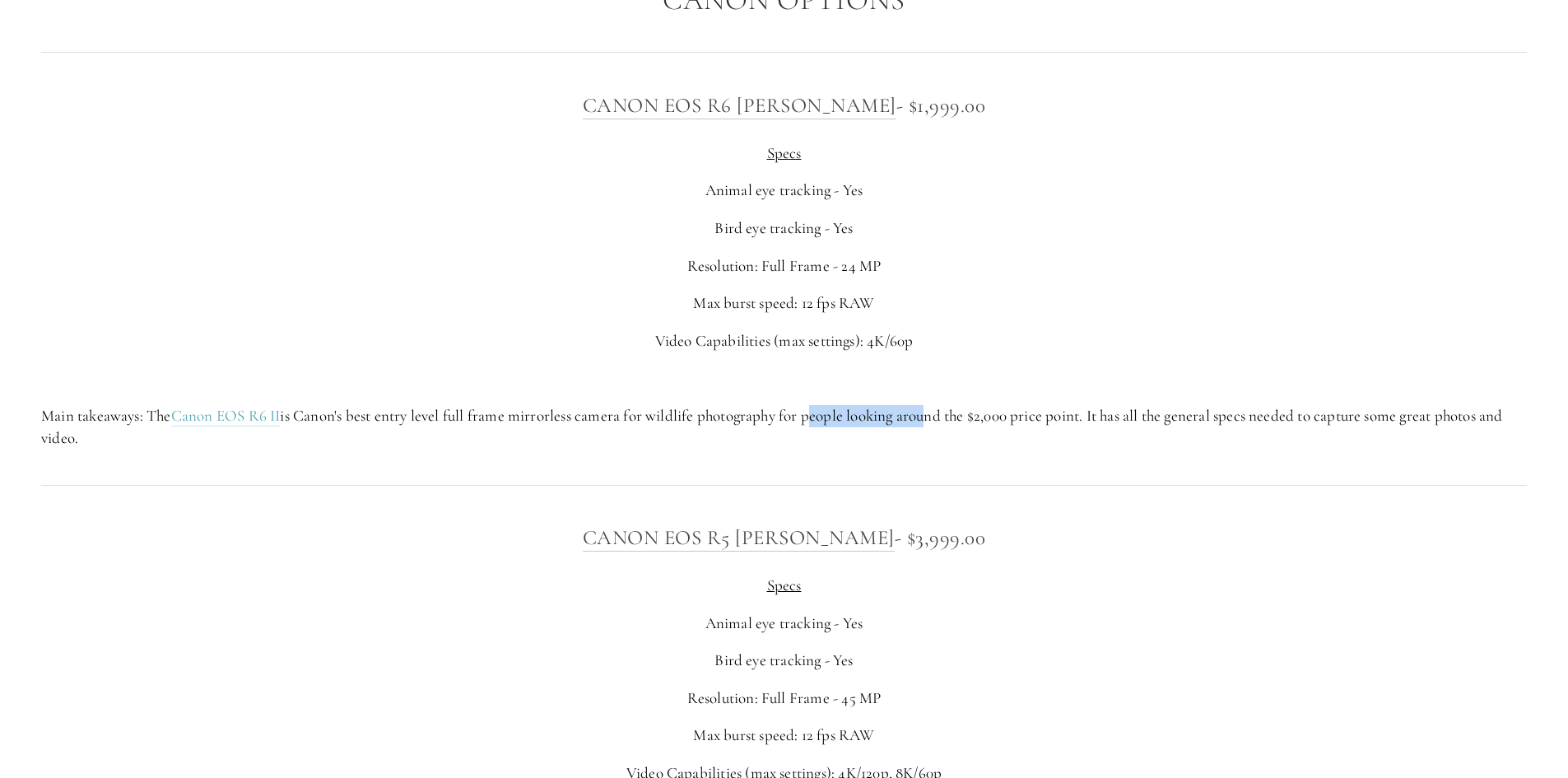
click at [943, 406] on p "Main takeaways: The Canon EOS R6 II is Canon's best entry level full frame mirr…" at bounding box center [784, 426] width 1485 height 44
click at [956, 405] on p "Main takeaways: The Canon EOS R6 II is Canon's best entry level full frame mirr…" at bounding box center [784, 426] width 1485 height 44
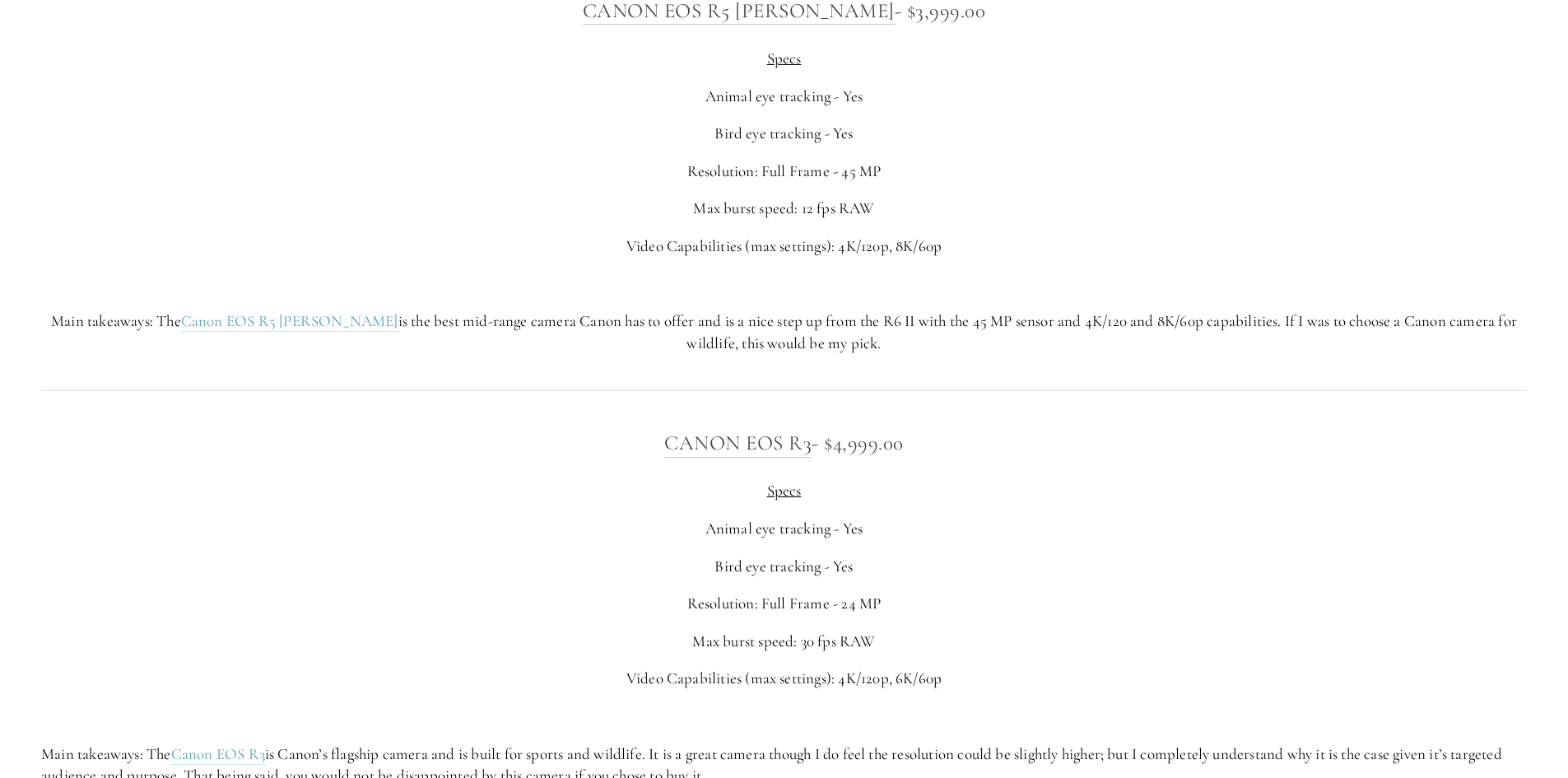
scroll to position [6422, 0]
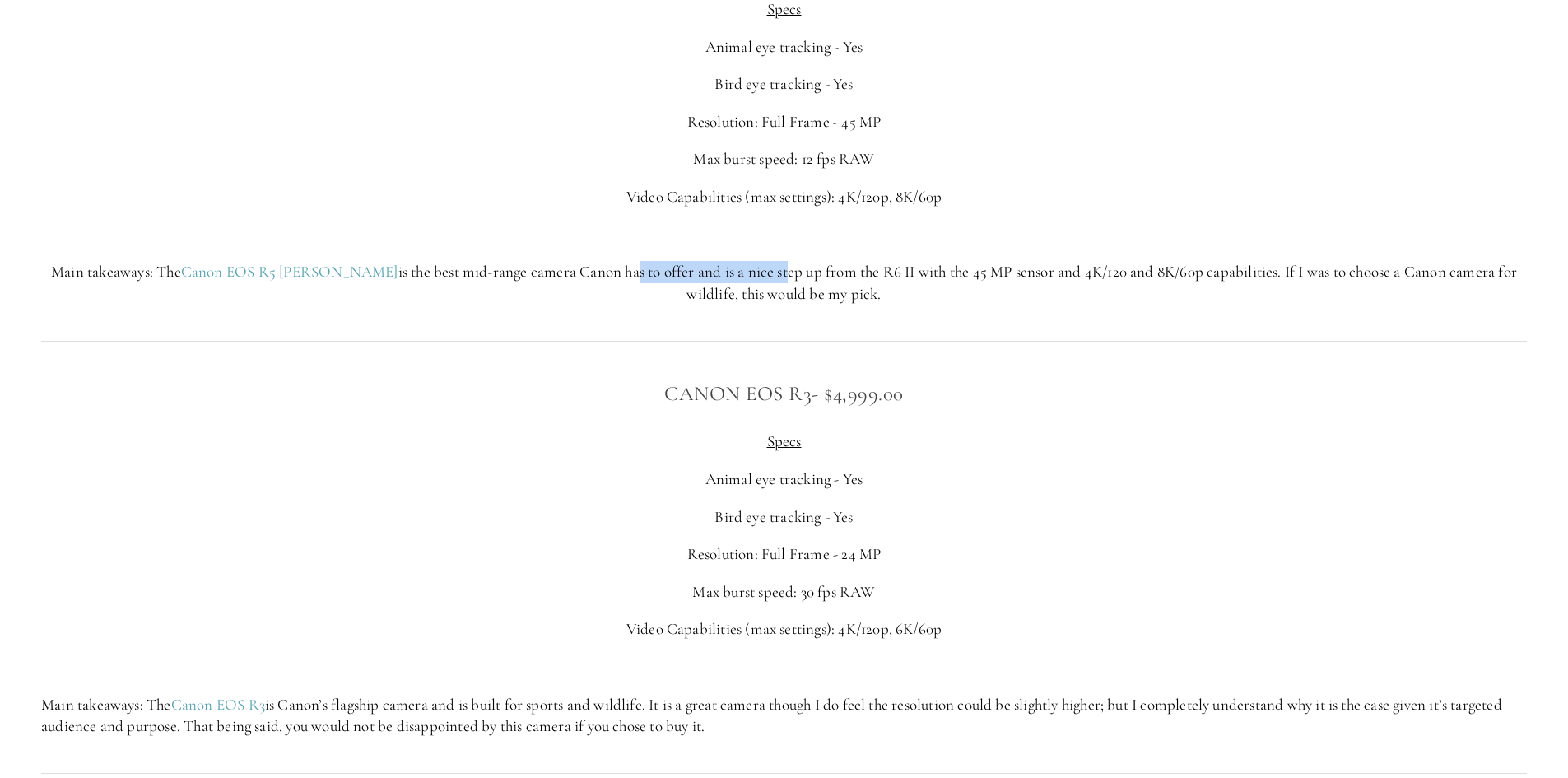
drag, startPoint x: 661, startPoint y: 268, endPoint x: 751, endPoint y: 264, distance: 90.1
click at [727, 266] on p "Main takeaways: The Canon EOS R5 [PERSON_NAME] is the best mid-range camera Can…" at bounding box center [784, 282] width 1485 height 44
click at [762, 265] on p "Main takeaways: The Canon EOS R5 [PERSON_NAME] is the best mid-range camera Can…" at bounding box center [784, 282] width 1485 height 44
drag, startPoint x: 753, startPoint y: 273, endPoint x: 835, endPoint y: 276, distance: 82.1
click at [833, 276] on p "Main takeaways: The Canon EOS R5 [PERSON_NAME] is the best mid-range camera Can…" at bounding box center [784, 282] width 1485 height 44
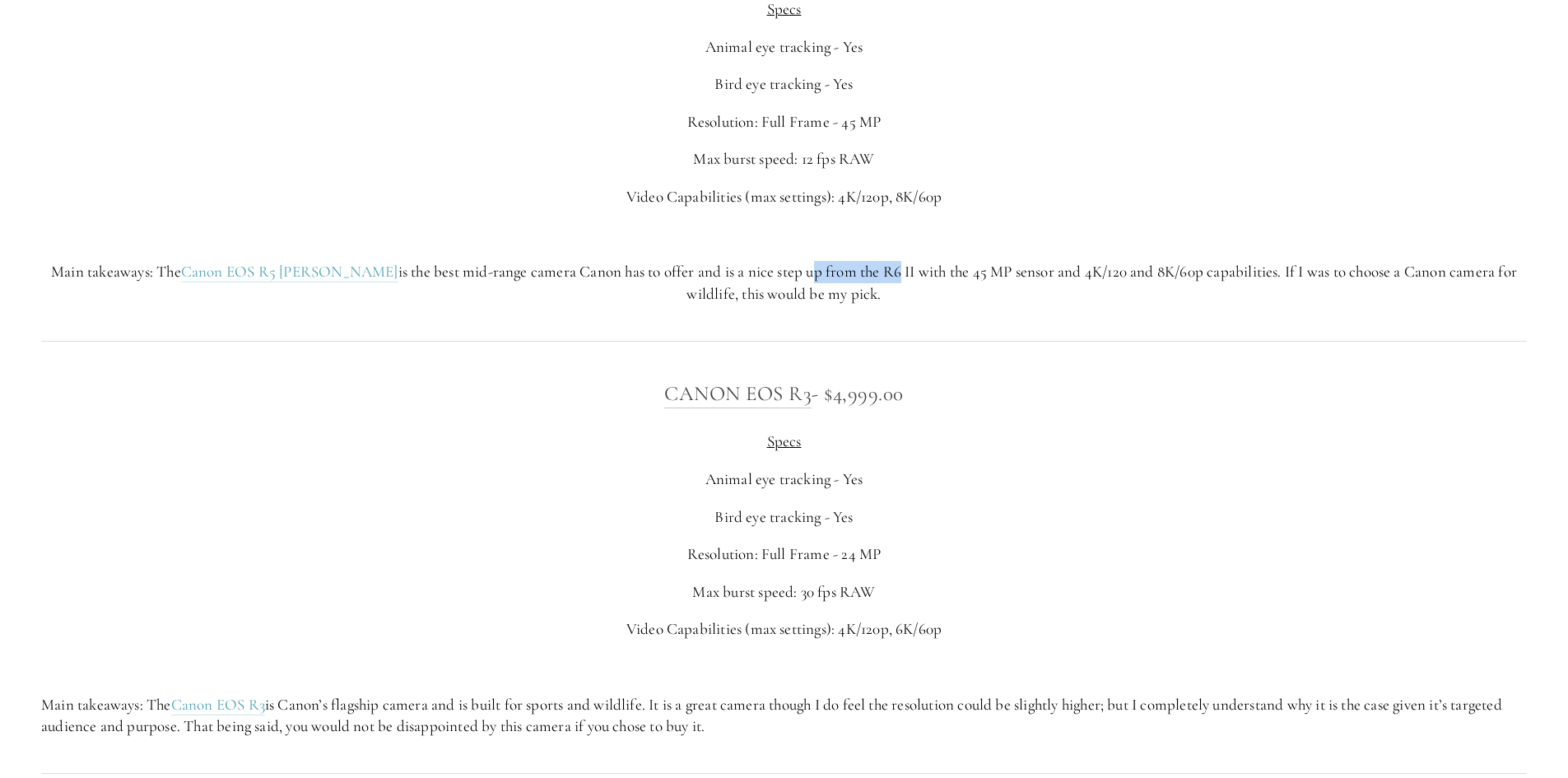
click at [835, 276] on p "Main takeaways: The Canon EOS R5 [PERSON_NAME] is the best mid-range camera Can…" at bounding box center [784, 282] width 1485 height 44
drag, startPoint x: 775, startPoint y: 276, endPoint x: 863, endPoint y: 281, distance: 88.1
click at [862, 281] on p "Main takeaways: The Canon EOS R5 [PERSON_NAME] is the best mid-range camera Can…" at bounding box center [784, 282] width 1485 height 44
click at [846, 285] on p "Main takeaways: The Canon EOS R5 [PERSON_NAME] is the best mid-range camera Can…" at bounding box center [784, 282] width 1485 height 44
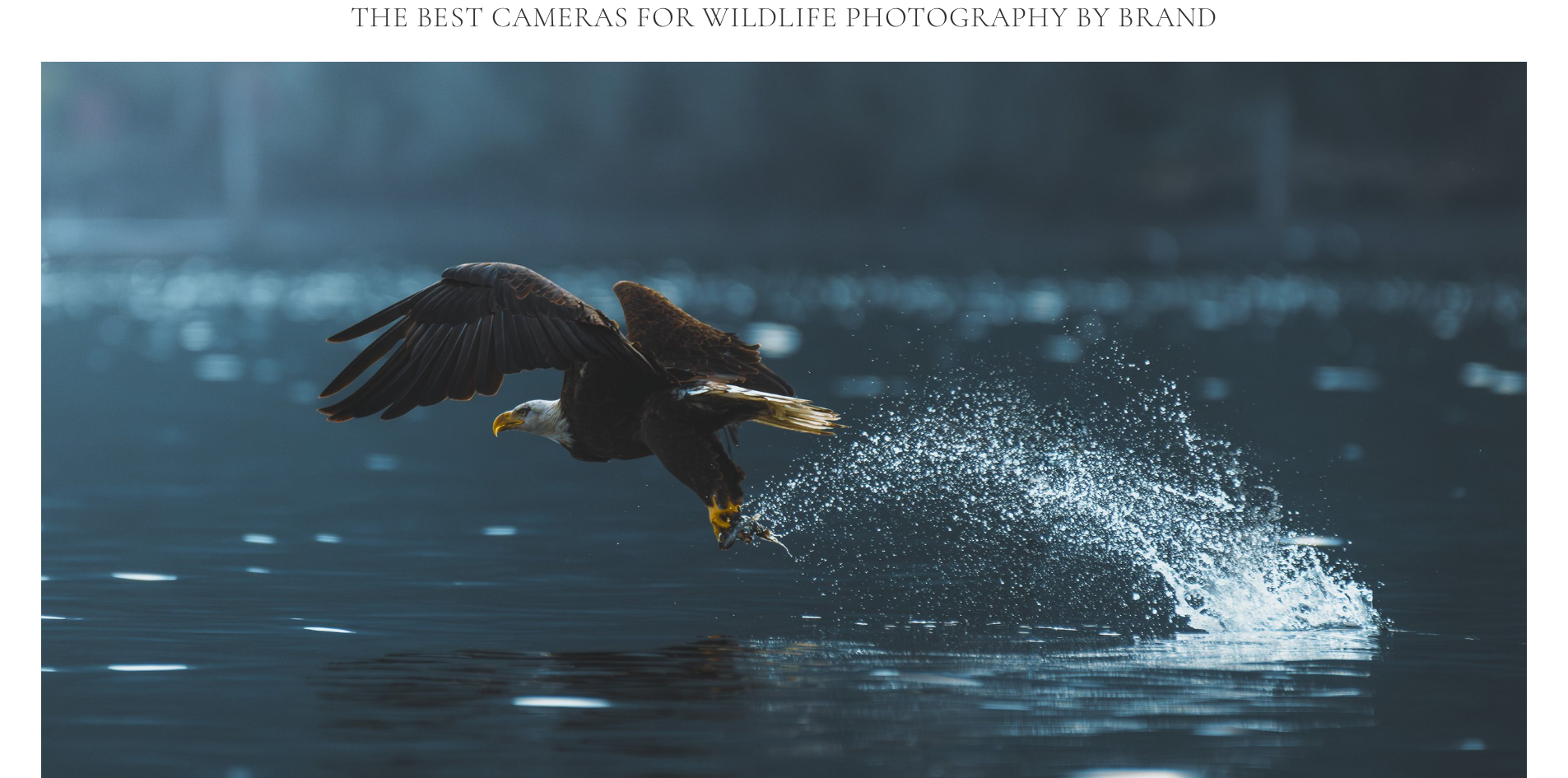
scroll to position [0, 0]
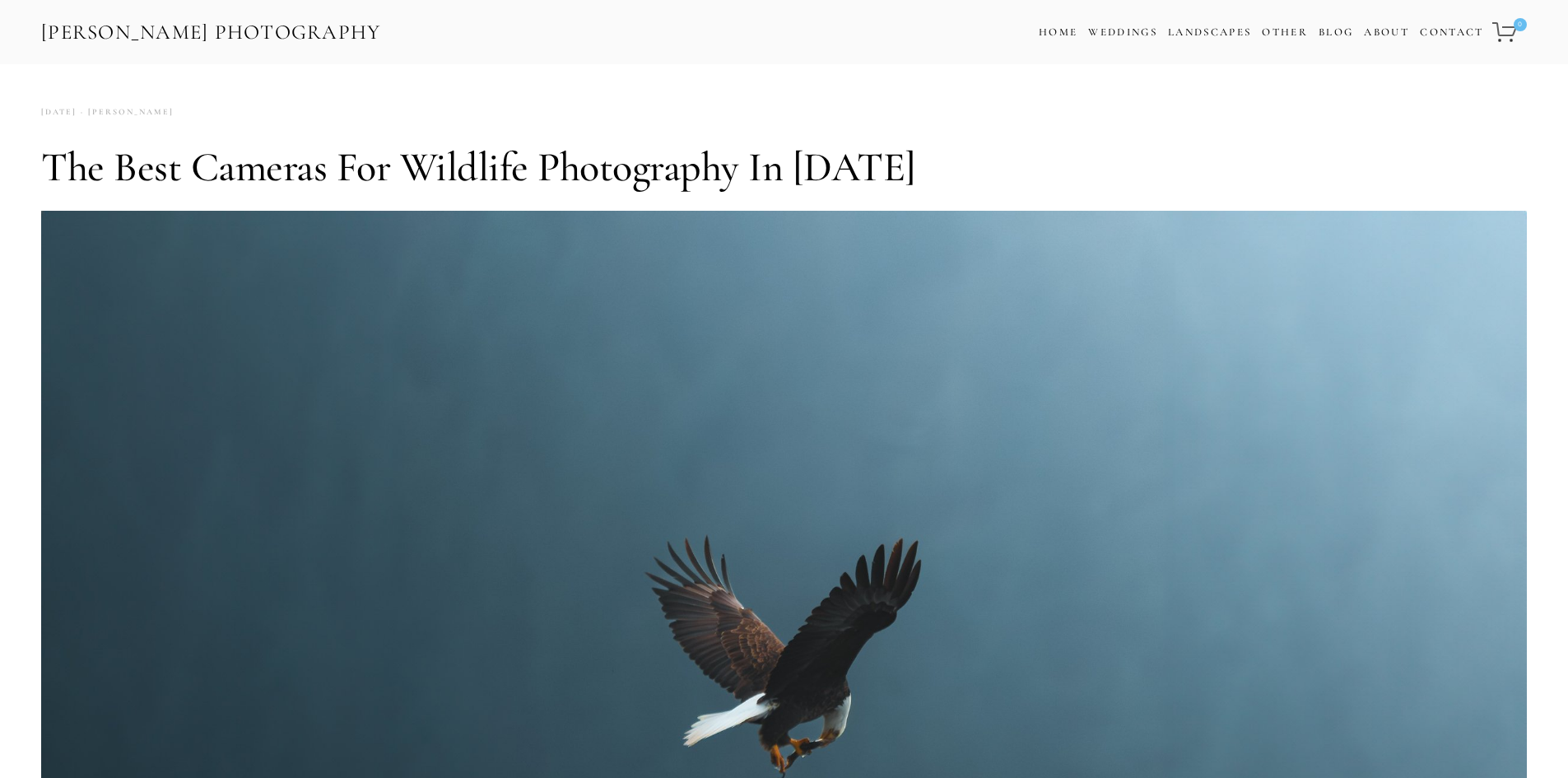
click at [210, 36] on link "[PERSON_NAME] Photography" at bounding box center [211, 32] width 343 height 37
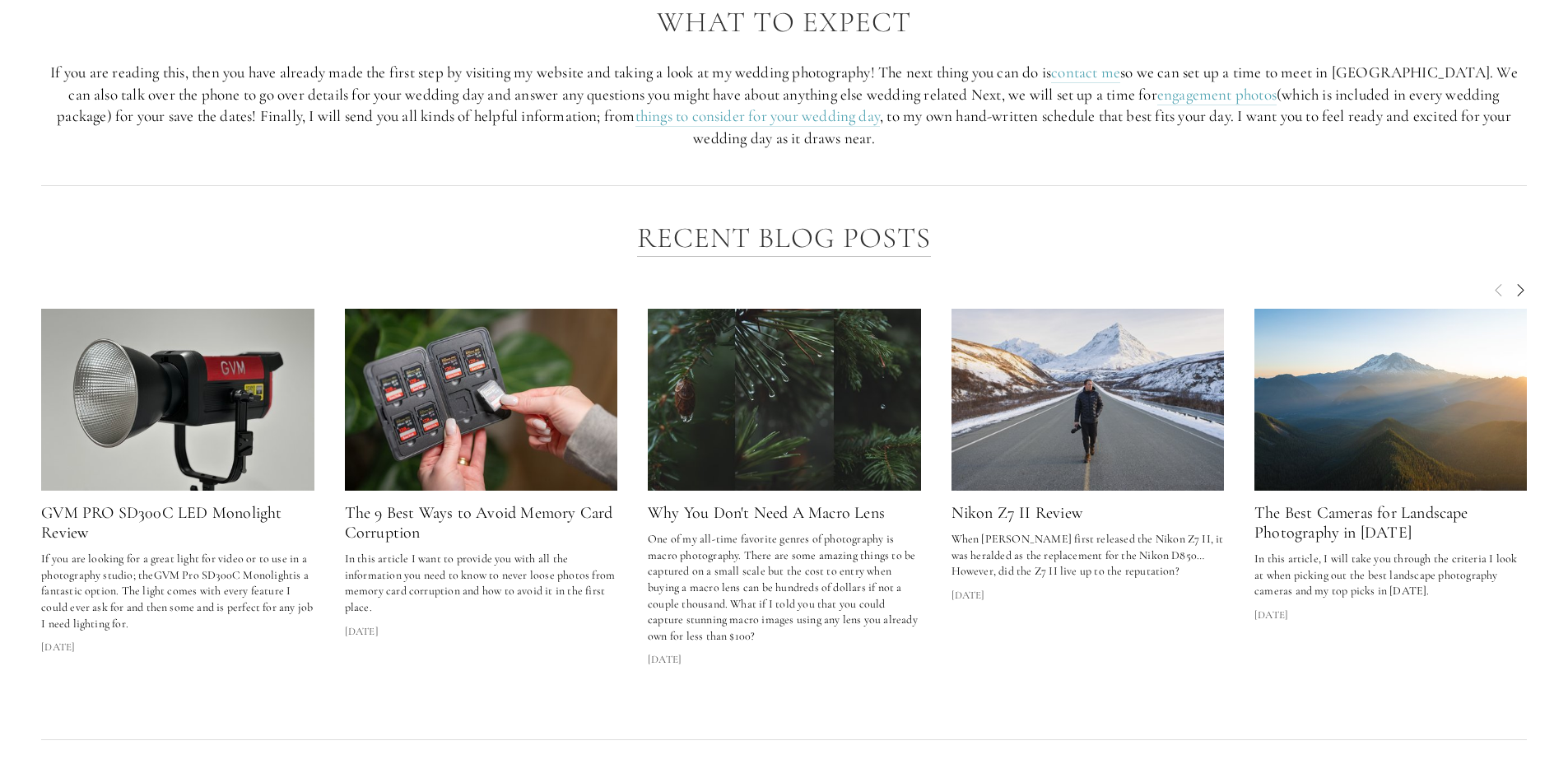
scroll to position [2799, 0]
